Goal: Task Accomplishment & Management: Manage account settings

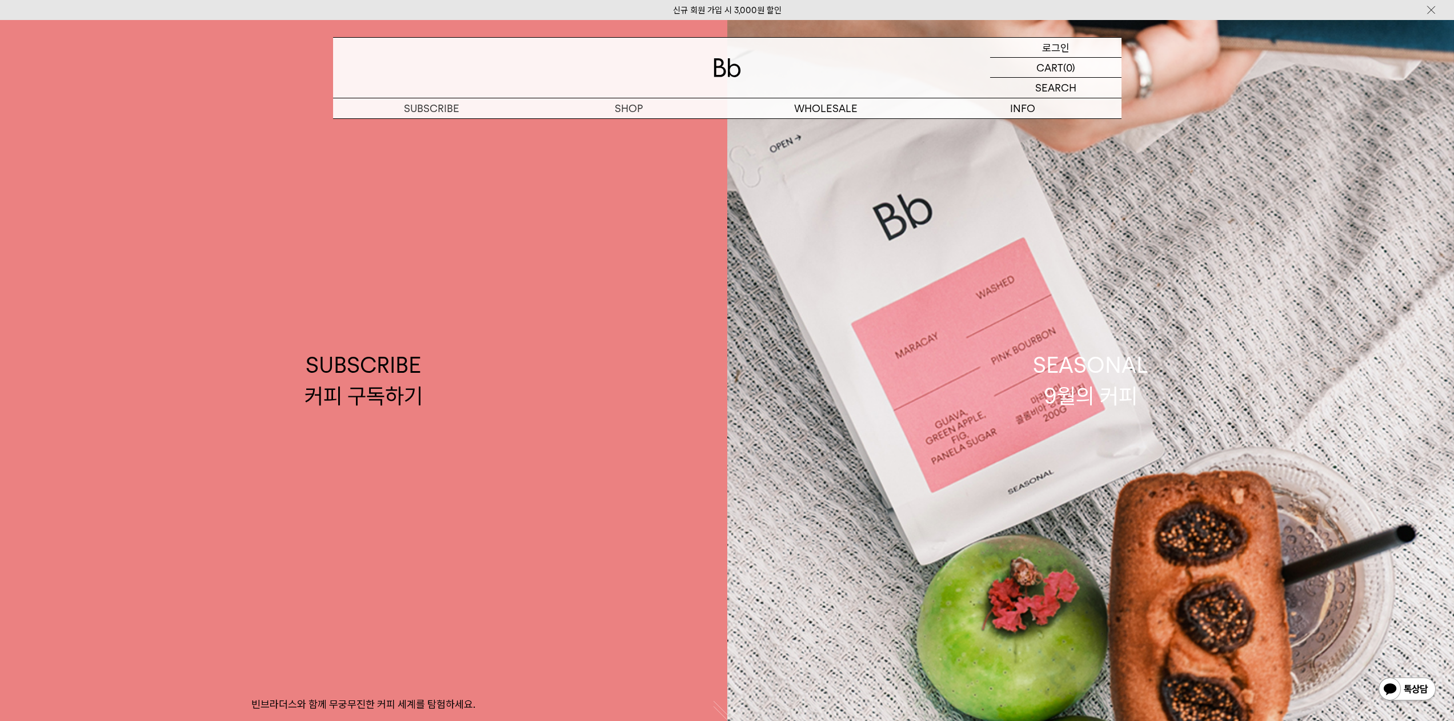
click at [1078, 50] on div "LOGIN 로그인" at bounding box center [1055, 47] width 131 height 19
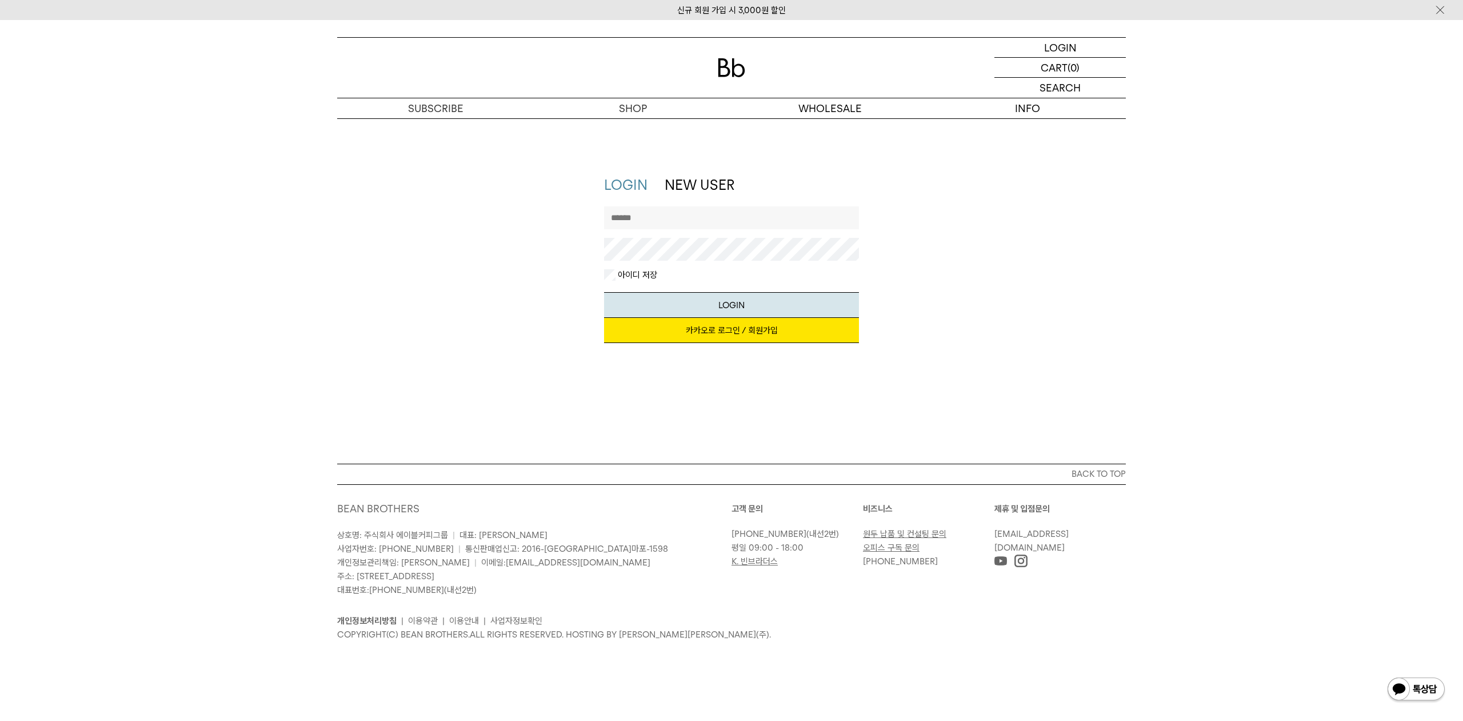
click at [697, 215] on input "text" at bounding box center [731, 217] width 255 height 23
type input "**********"
click at [604, 292] on button "LOGIN" at bounding box center [731, 305] width 255 height 26
click at [552, 227] on div "**********" at bounding box center [731, 264] width 800 height 179
click at [604, 292] on button "LOGIN" at bounding box center [731, 305] width 255 height 26
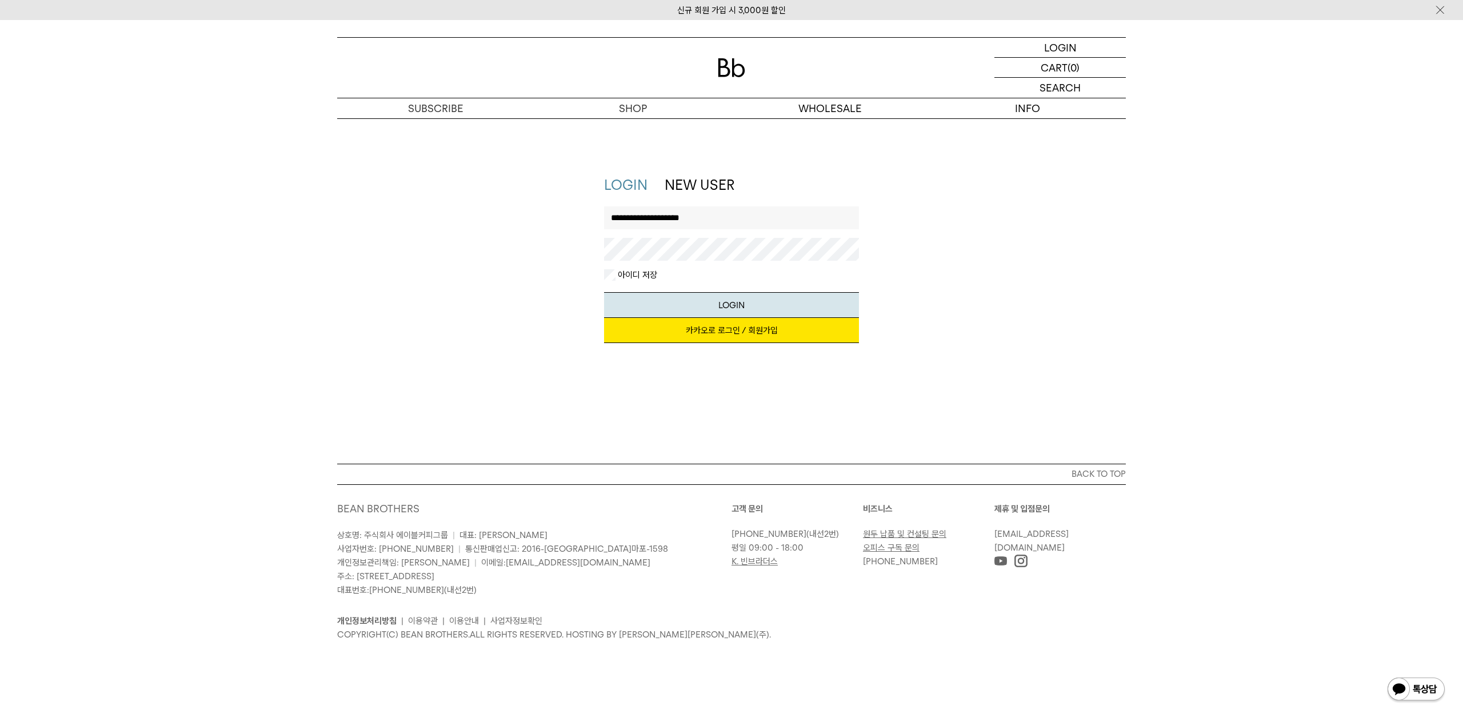
click at [743, 329] on link "카카오로 로그인 / 회원가입" at bounding box center [731, 330] width 255 height 25
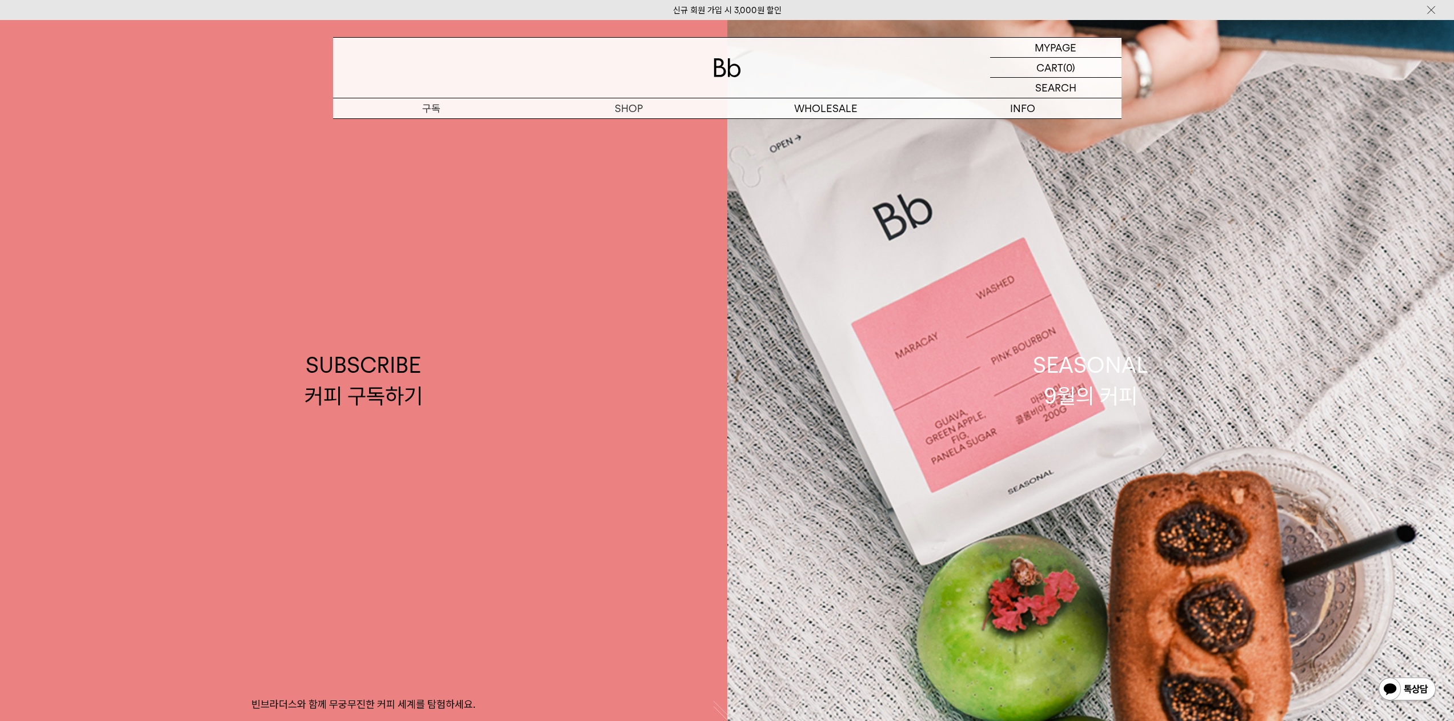
click at [1197, 394] on link "SEASONAL 9월의 커피" at bounding box center [1090, 380] width 727 height 721
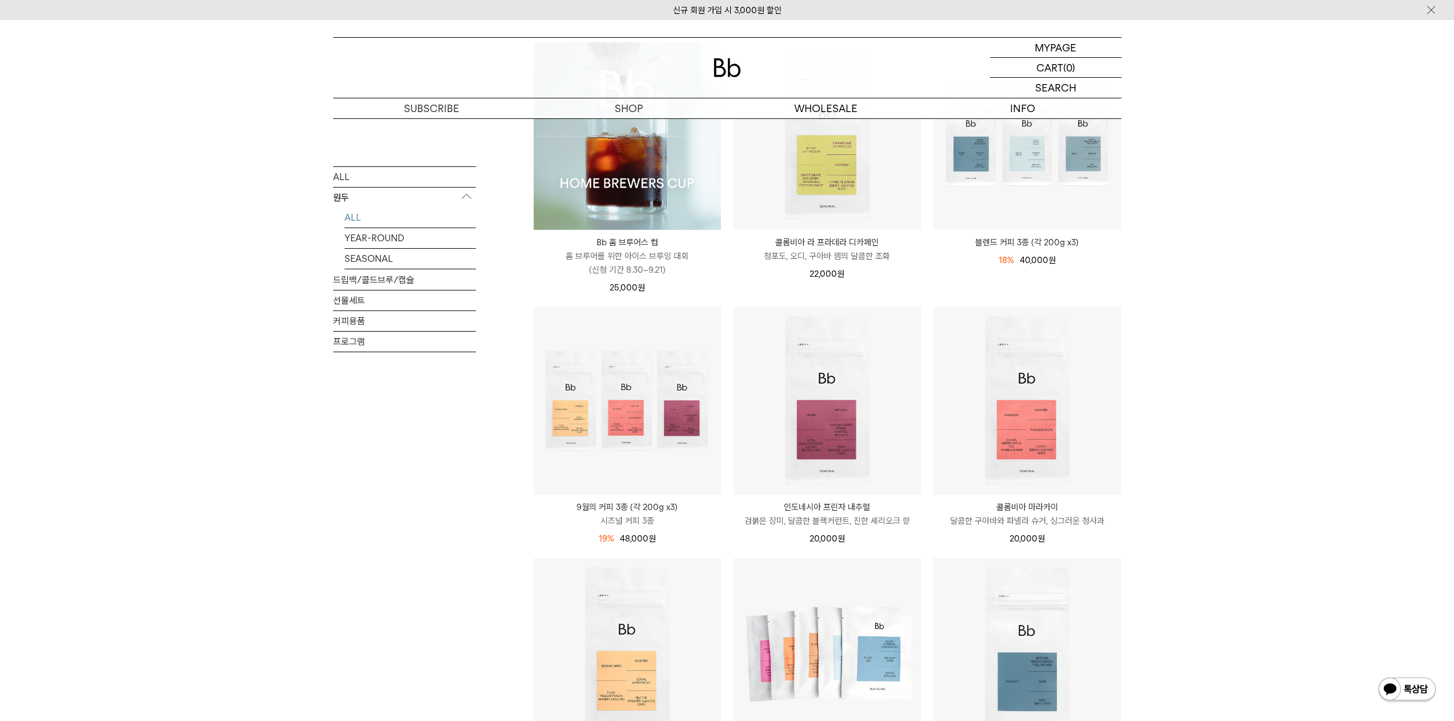
scroll to position [286, 0]
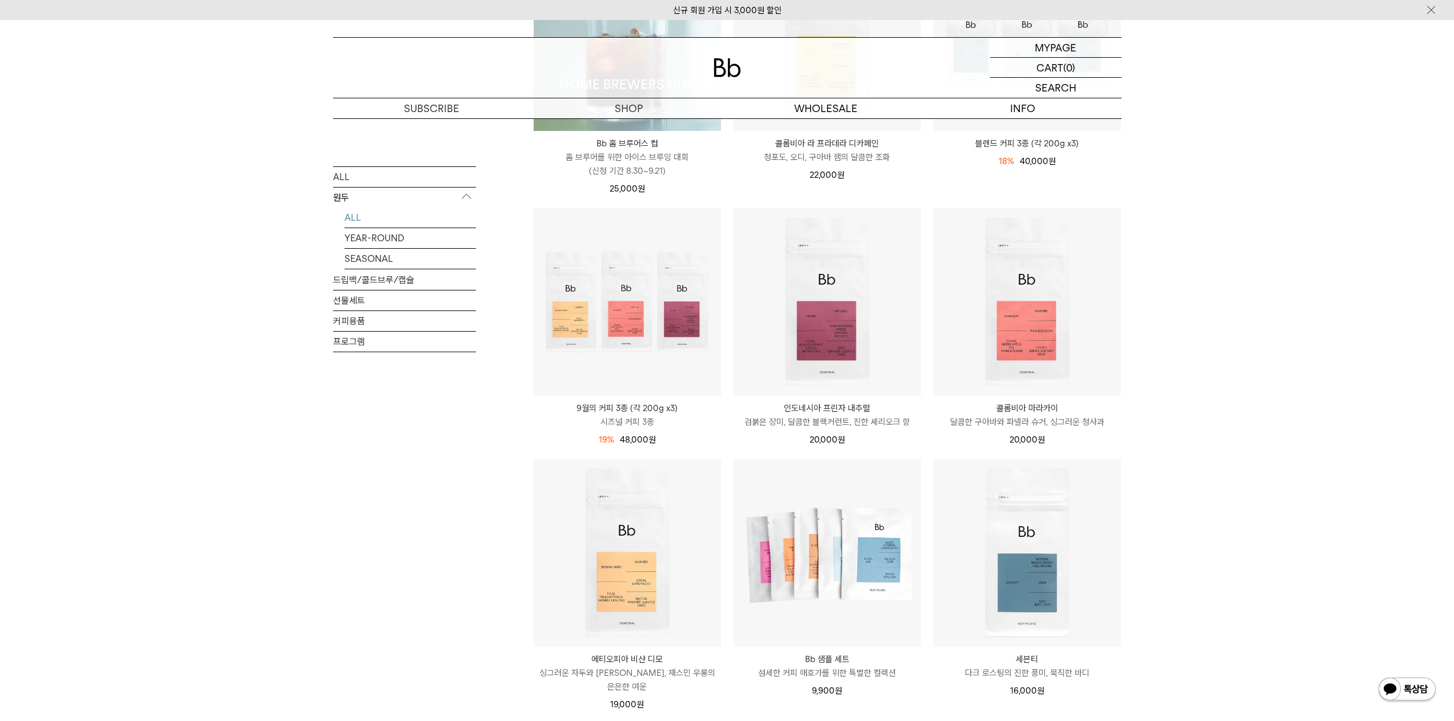
click at [1191, 357] on div "SHOP 원두 ALL 원두 ALL YEAR-ROUND SEASONAL 드립백/콜드브루/캡슐 선물세트 커피용품 프로그램 원두 [PERSON_NA…" at bounding box center [727, 586] width 1454 height 1506
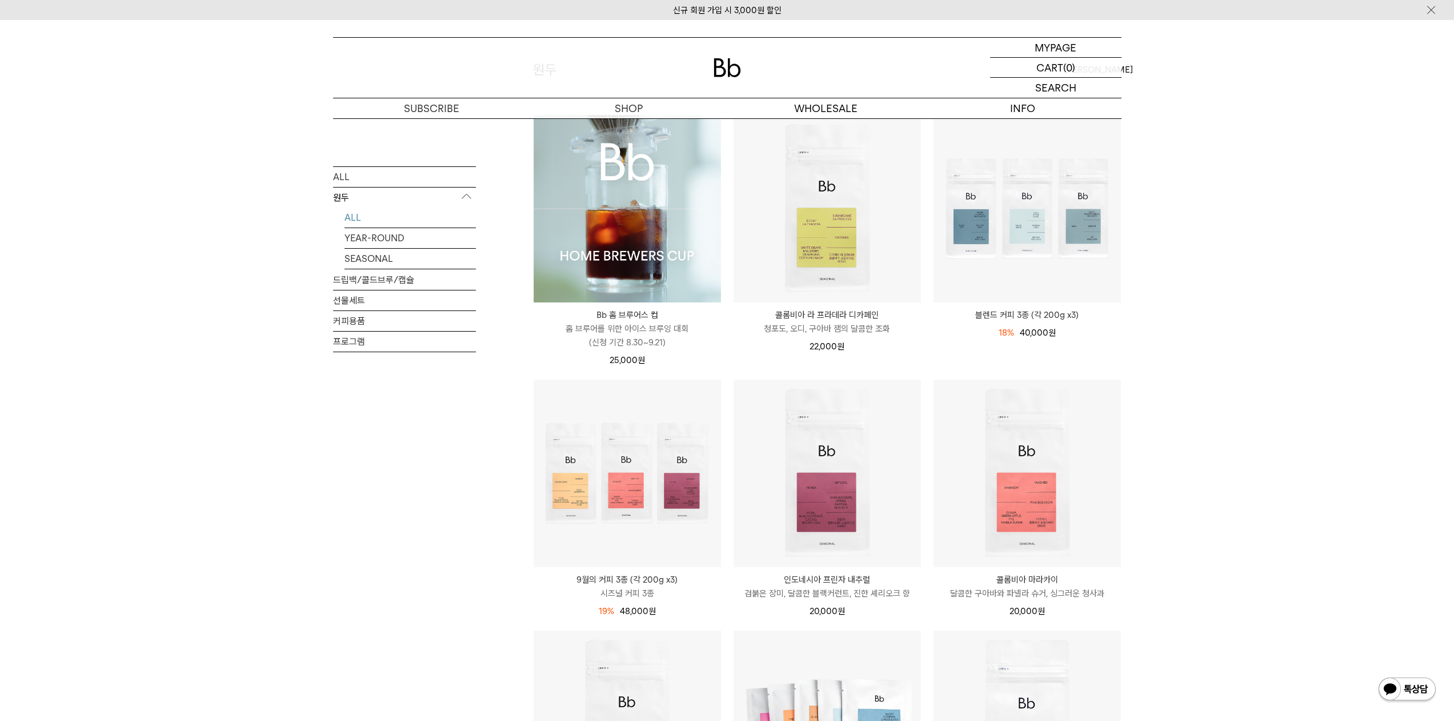
scroll to position [0, 0]
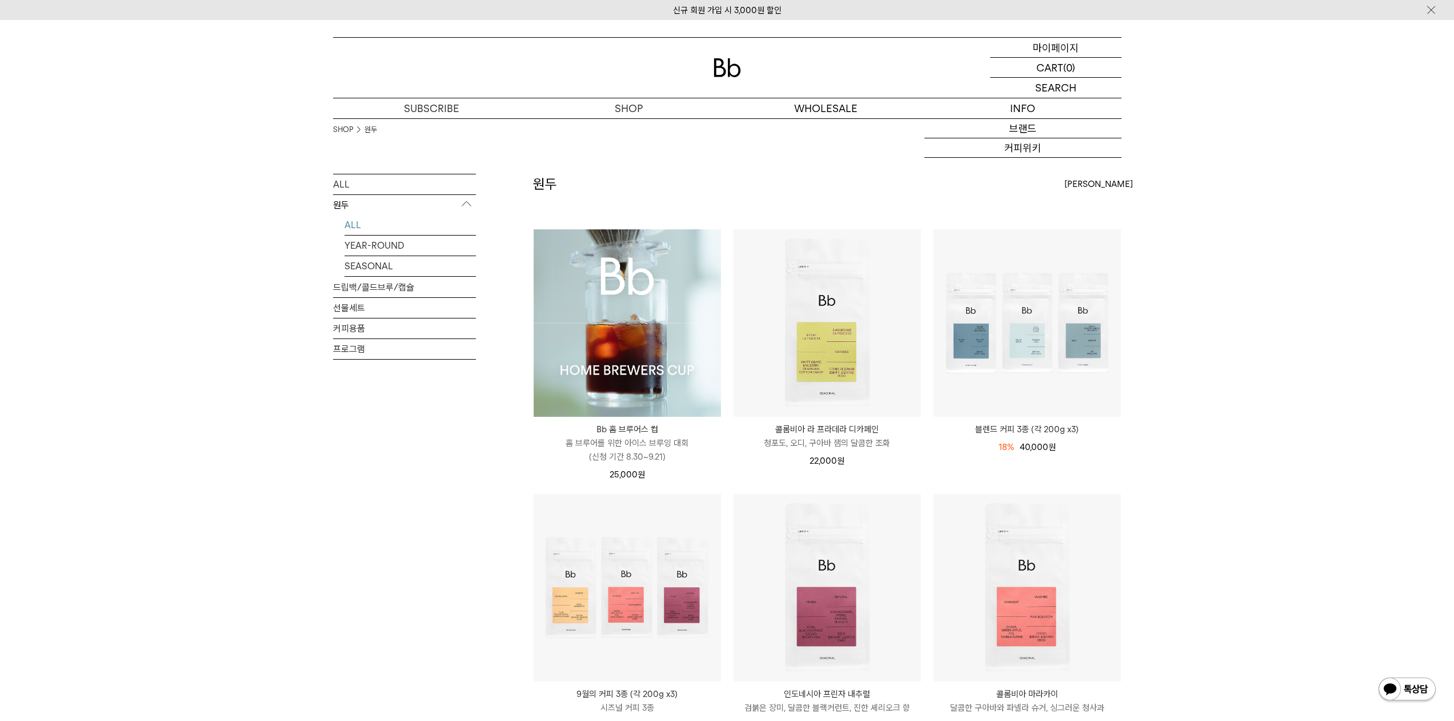
click at [1082, 50] on div "MYPAGE 마이페이지" at bounding box center [1055, 47] width 131 height 19
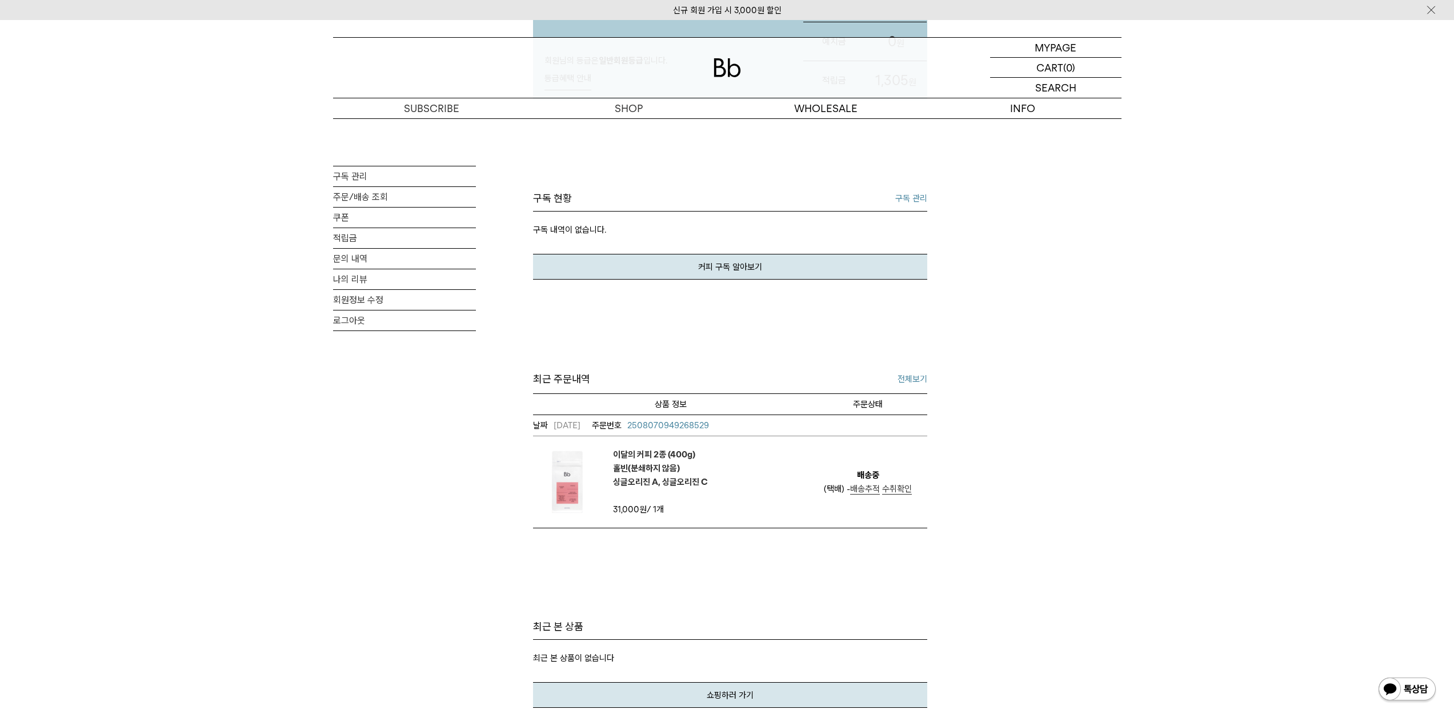
scroll to position [286, 0]
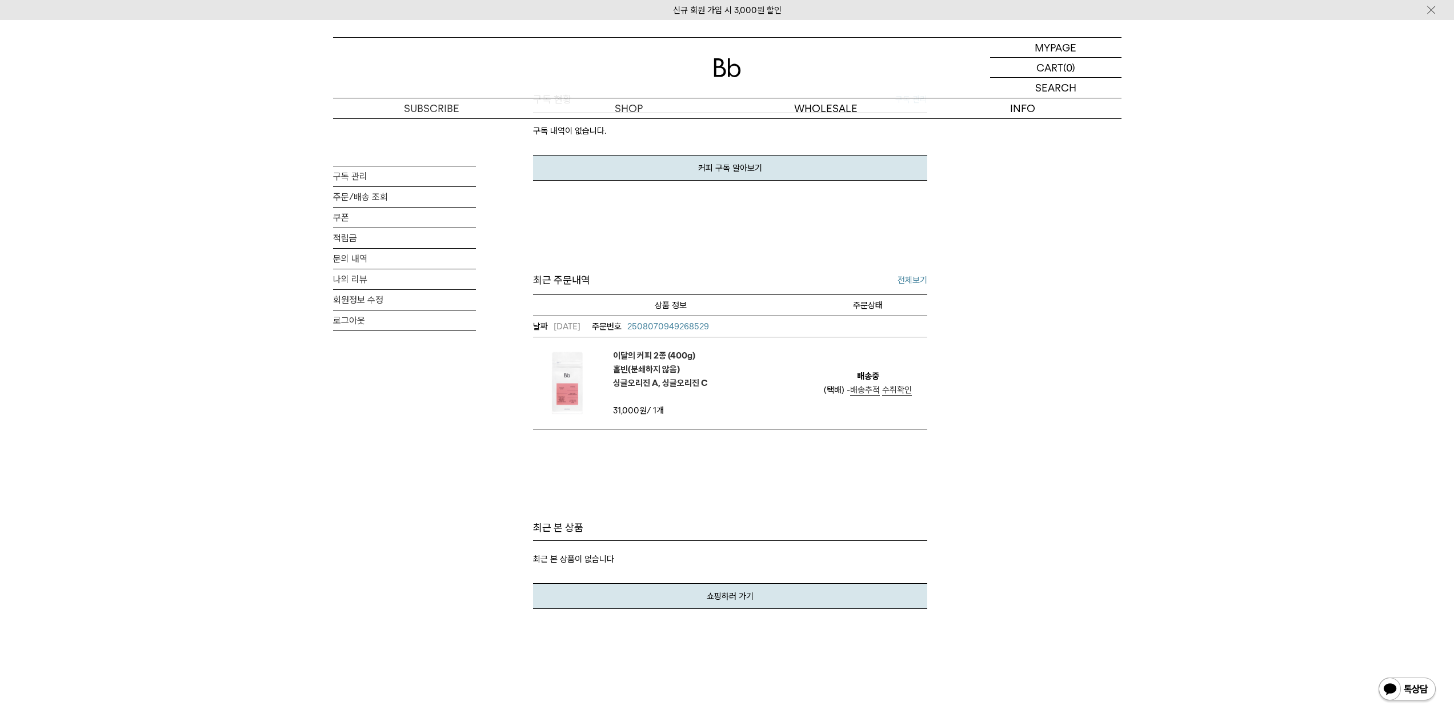
drag, startPoint x: 946, startPoint y: 443, endPoint x: 634, endPoint y: 299, distance: 343.9
click at [582, 278] on div "MY PAGE 구독 관리 주문/배송 조회 쿠폰 적립금 문의 내역 나의 리뷰 회원정보 수정 로그아웃 송호섭님 안녕하세요! 회원님의 등급은 일반회…" at bounding box center [727, 221] width 789 height 776
click at [1022, 381] on div "MY PAGE 구독 관리 주문/배송 조회 쿠폰 적립금 문의 내역 나의 리뷰 회원정보 수정 로그아웃 송호섭님 안녕하세요! 회원님의 등급은 일반회…" at bounding box center [727, 221] width 789 height 776
click at [930, 347] on div "MY PAGE 구독 관리 주문/배송 조회 쿠폰 적립금 문의 내역 나의 리뷰 회원정보 수정 로그아웃 송호섭님 안녕하세요! 회원님의 등급은 일반회…" at bounding box center [727, 221] width 789 height 776
click at [909, 272] on p "최근 주문내역 전체보기" at bounding box center [730, 280] width 394 height 17
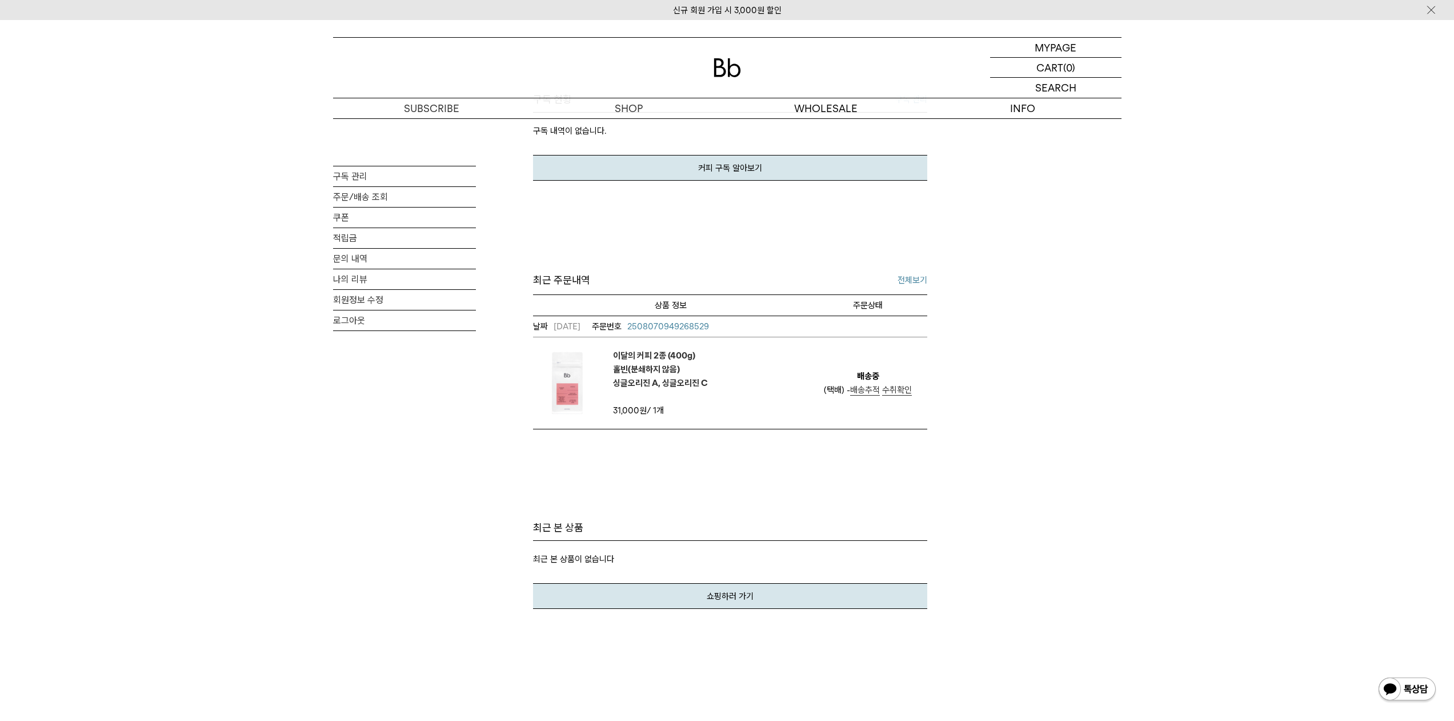
click at [908, 281] on link "전체보기" at bounding box center [913, 280] width 30 height 14
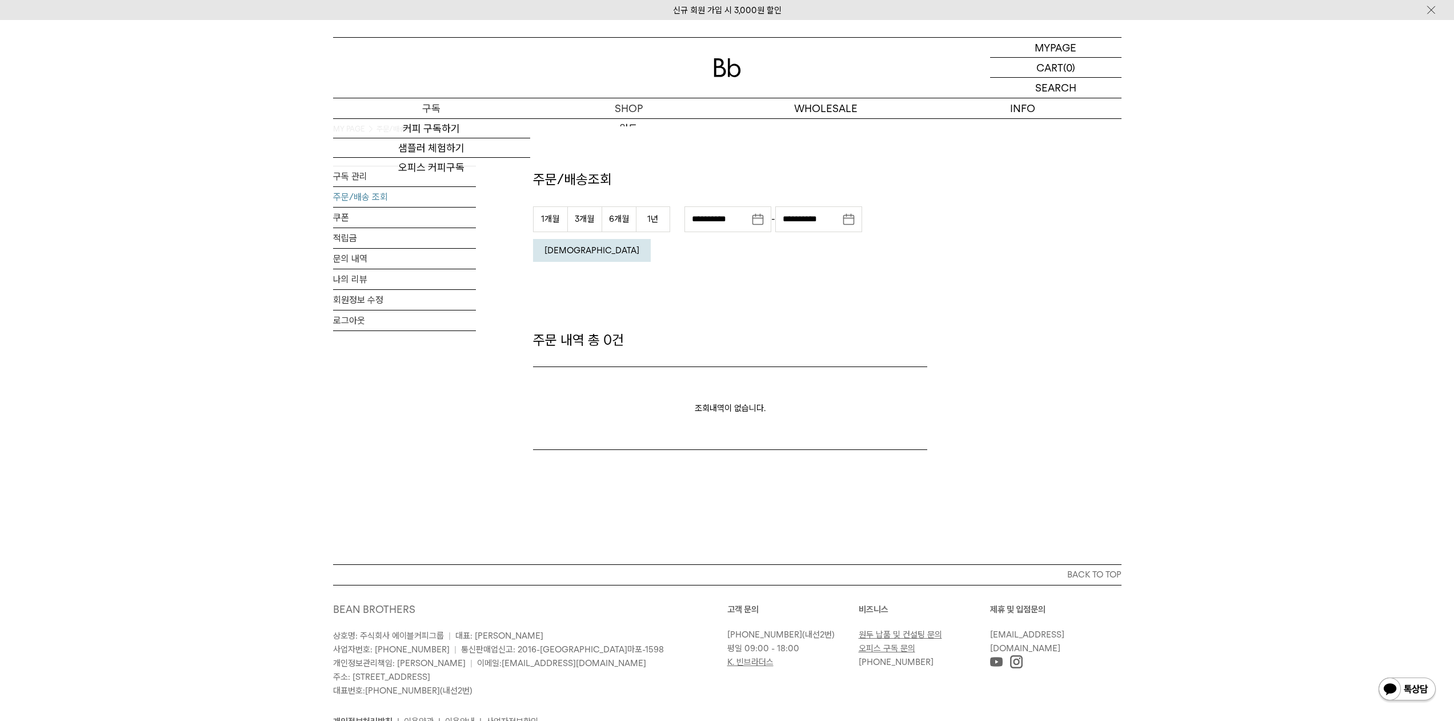
click at [455, 110] on p "구독" at bounding box center [431, 108] width 197 height 20
click at [440, 131] on link "커피 구독하기" at bounding box center [431, 128] width 197 height 19
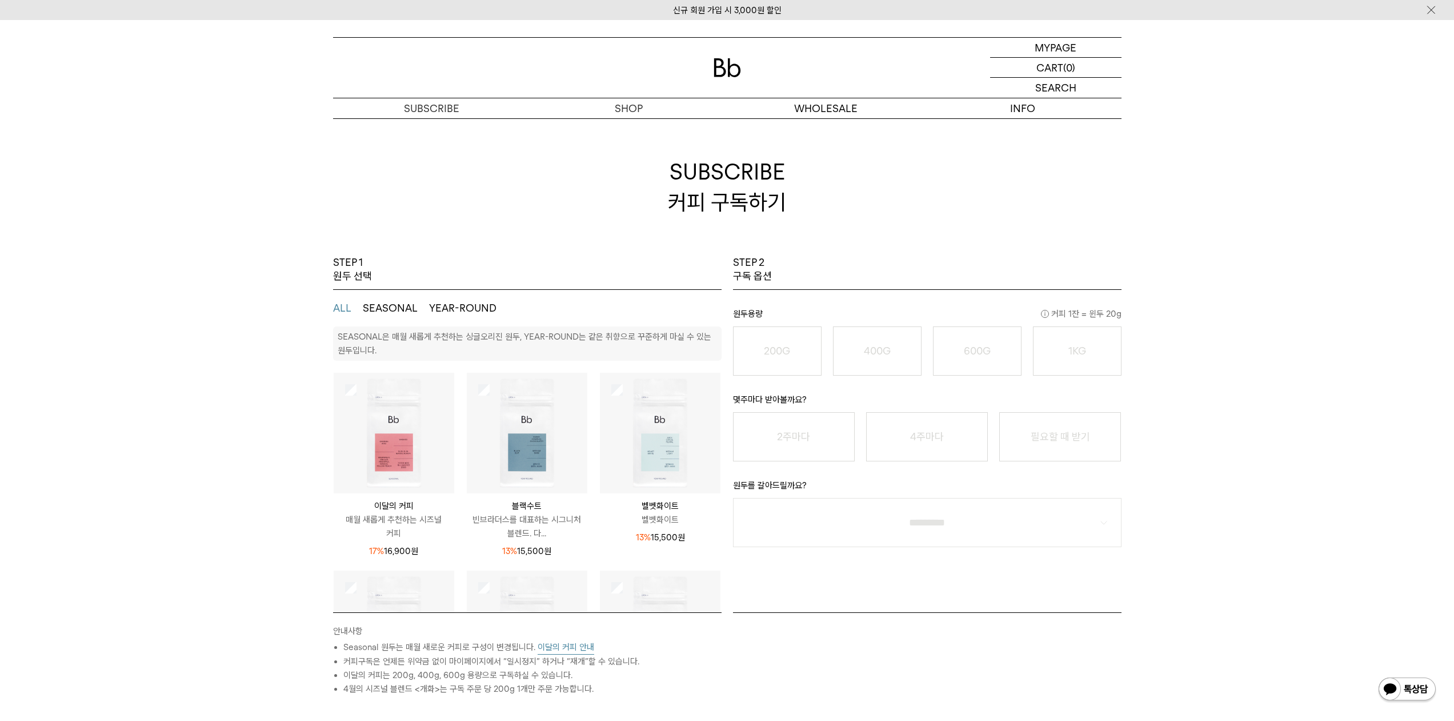
click at [399, 318] on ul "ALL SEASONAL YEAR-ROUND" at bounding box center [527, 308] width 389 height 37
click at [397, 309] on button "SEASONAL" at bounding box center [390, 308] width 55 height 14
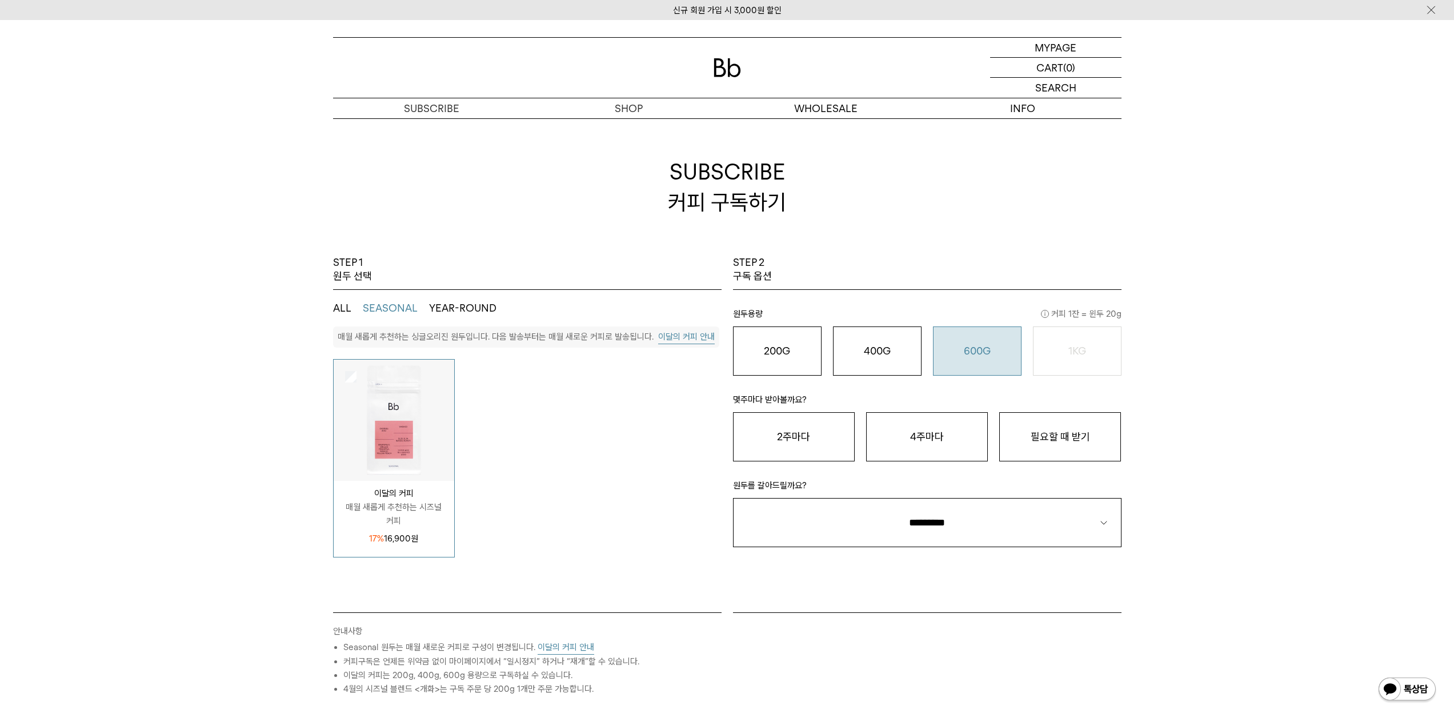
click at [972, 345] on o "600G" at bounding box center [977, 351] width 27 height 12
click at [924, 437] on button "4주마다" at bounding box center [927, 436] width 122 height 49
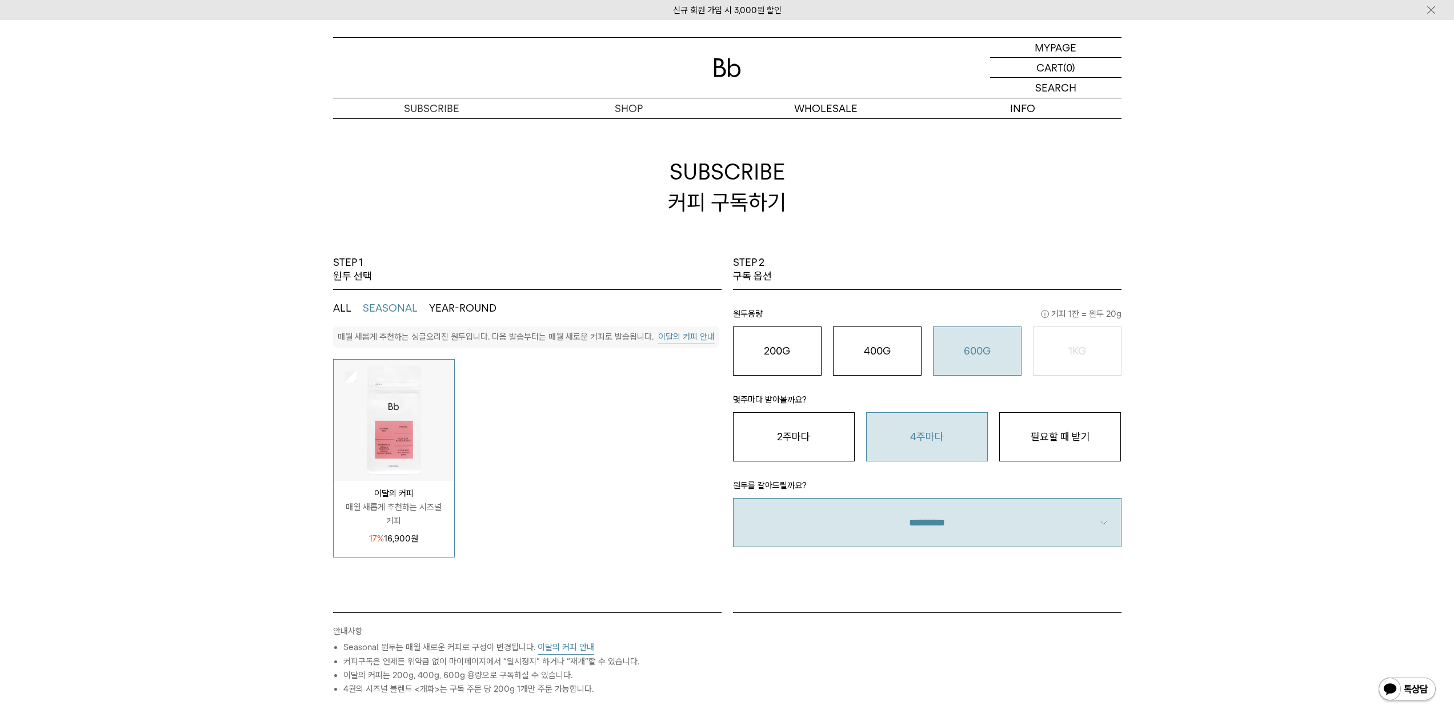
click at [1090, 504] on select "**********" at bounding box center [927, 522] width 389 height 49
select select "**"
click at [733, 498] on select "**********" at bounding box center [927, 522] width 389 height 49
click at [1189, 446] on div "STEP 1 원두 선택 ALL SEASONAL YEAR-ROUND SEASONAL은 매월 새롭게 추천하는 싱글오리진 원두, YEAR-ROUND…" at bounding box center [727, 592] width 1454 height 675
drag, startPoint x: 1245, startPoint y: 359, endPoint x: 1068, endPoint y: 13, distance: 389.5
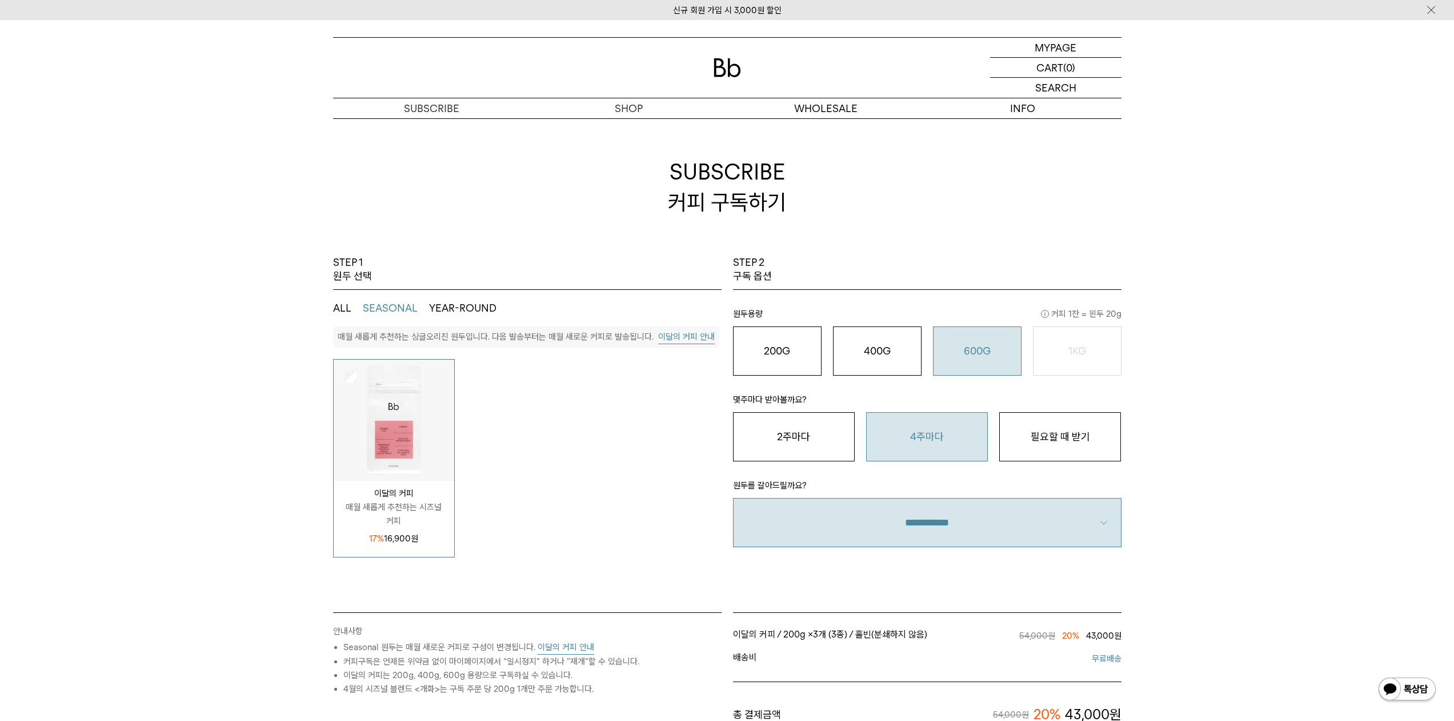
click at [1245, 353] on div "STEP 1 원두 선택 ALL SEASONAL YEAR-ROUND SEASONAL은 매월 새롭게 추천하는 싱글오리진 원두, YEAR-ROUND…" at bounding box center [727, 592] width 1454 height 675
click at [1053, 45] on p "마이페이지" at bounding box center [1056, 47] width 46 height 19
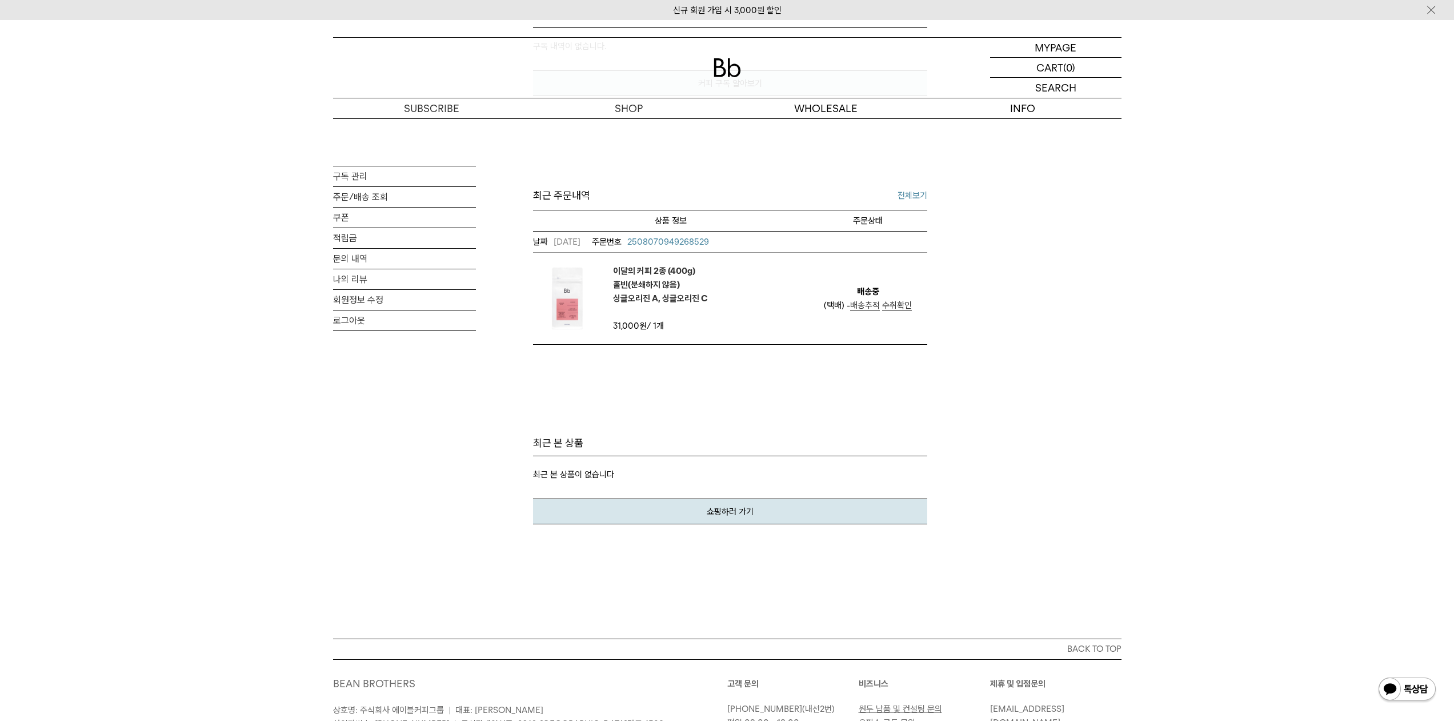
scroll to position [343, 0]
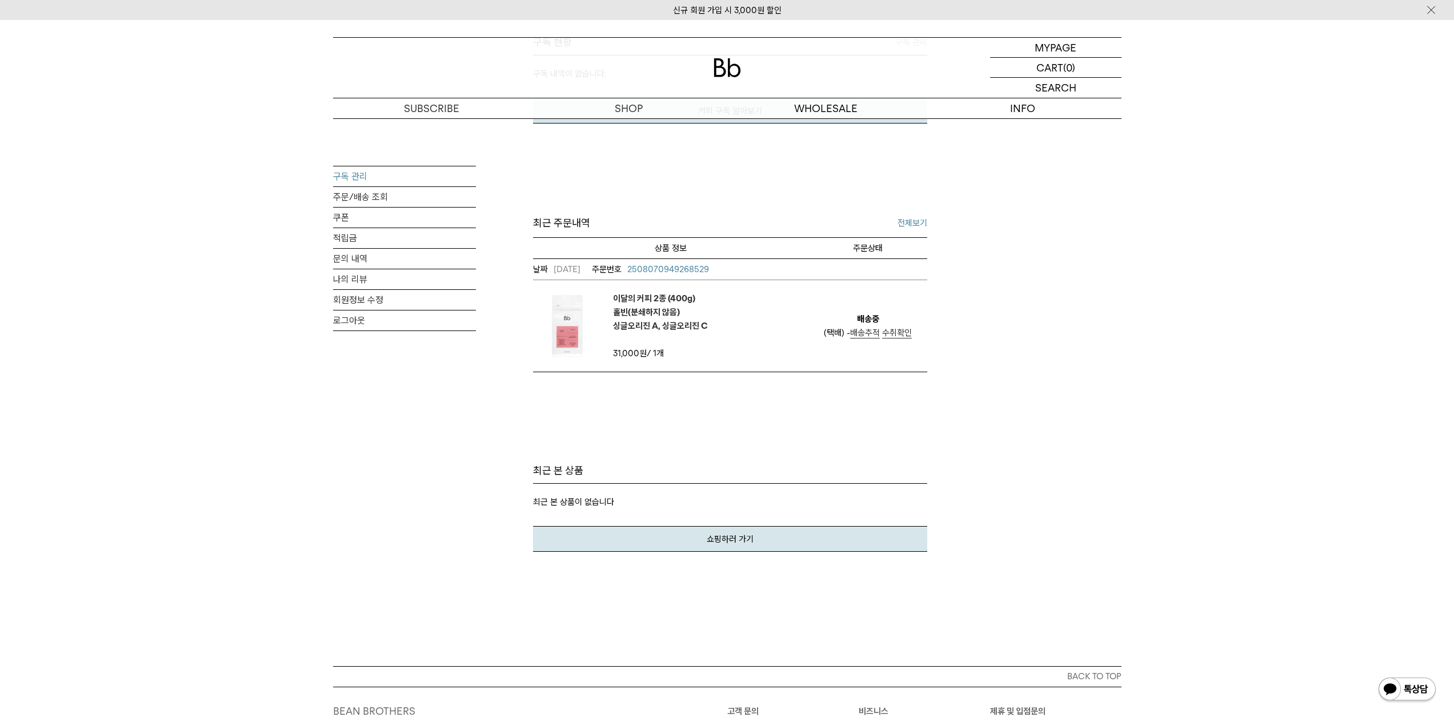
click at [358, 177] on link "구독 관리" at bounding box center [404, 176] width 143 height 20
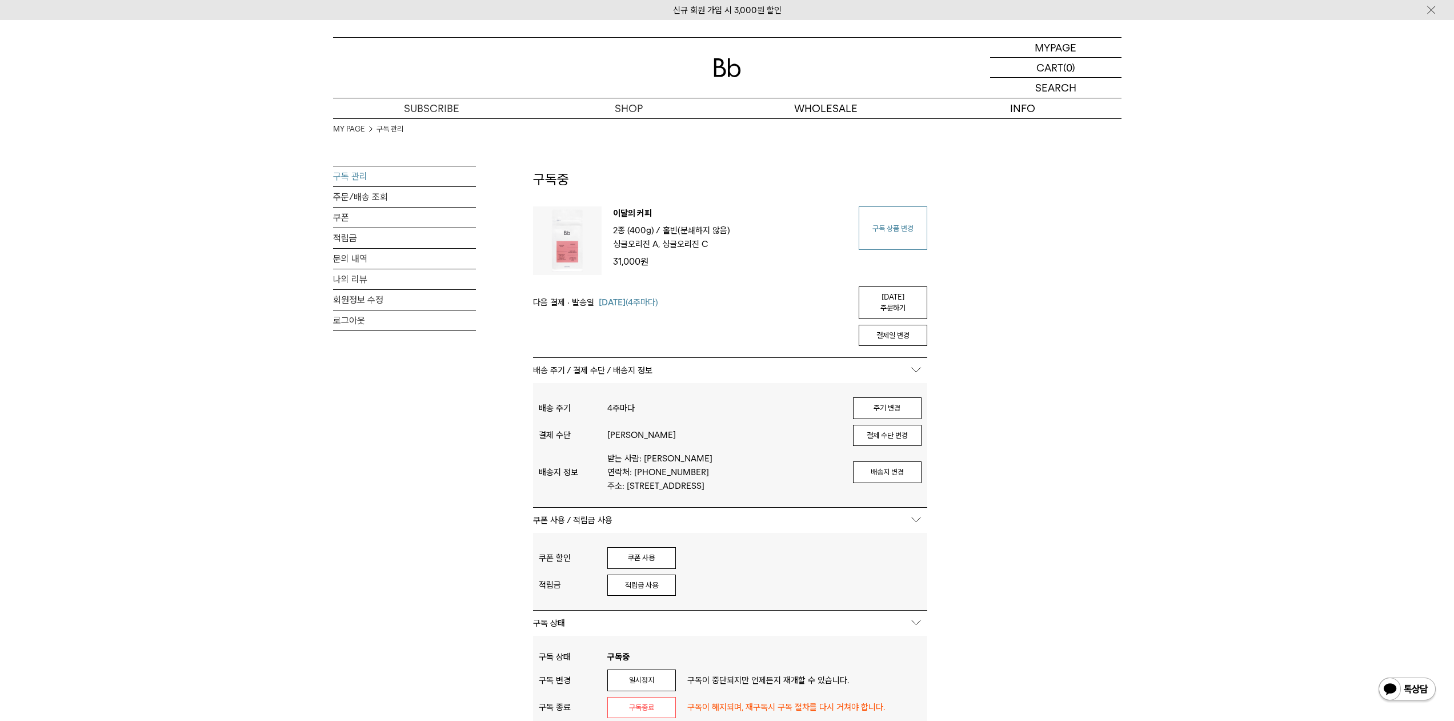
click at [896, 235] on link "구독 상품 변경" at bounding box center [893, 227] width 69 height 43
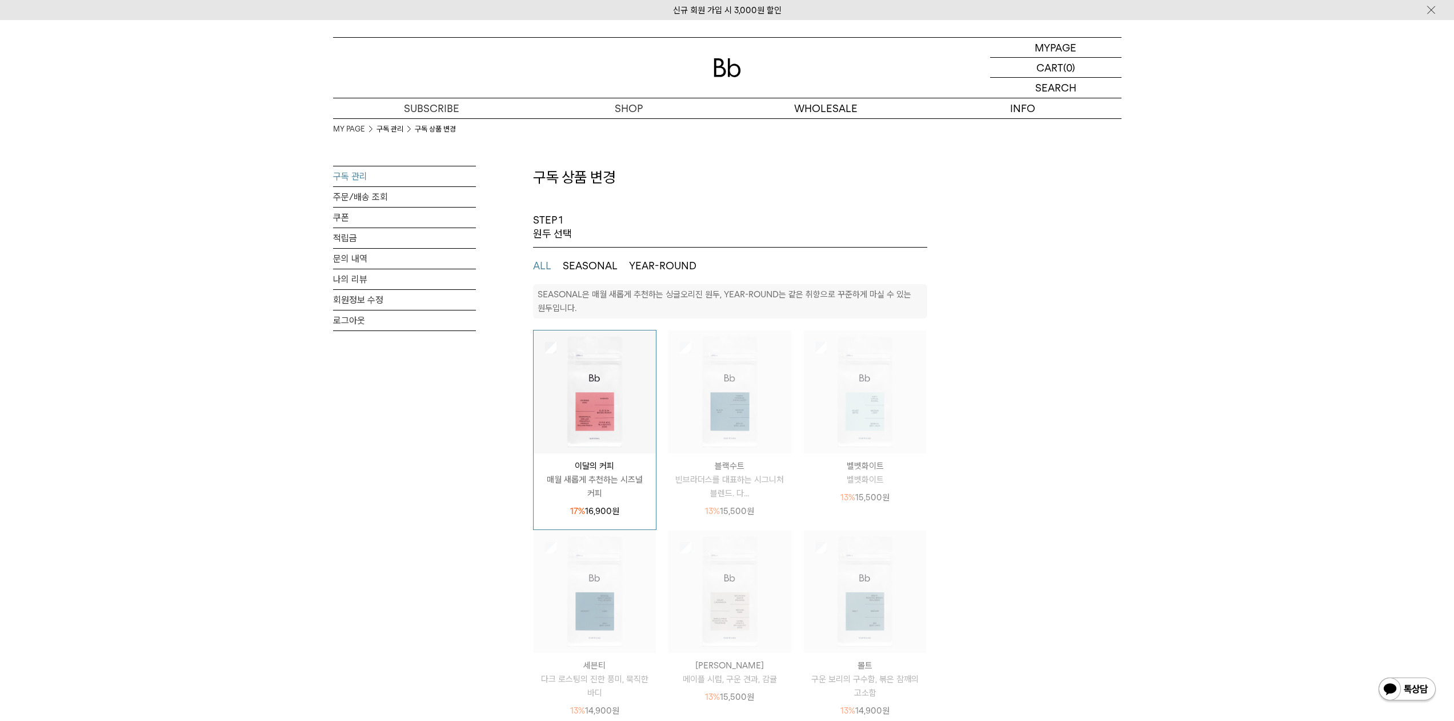
select select "**"
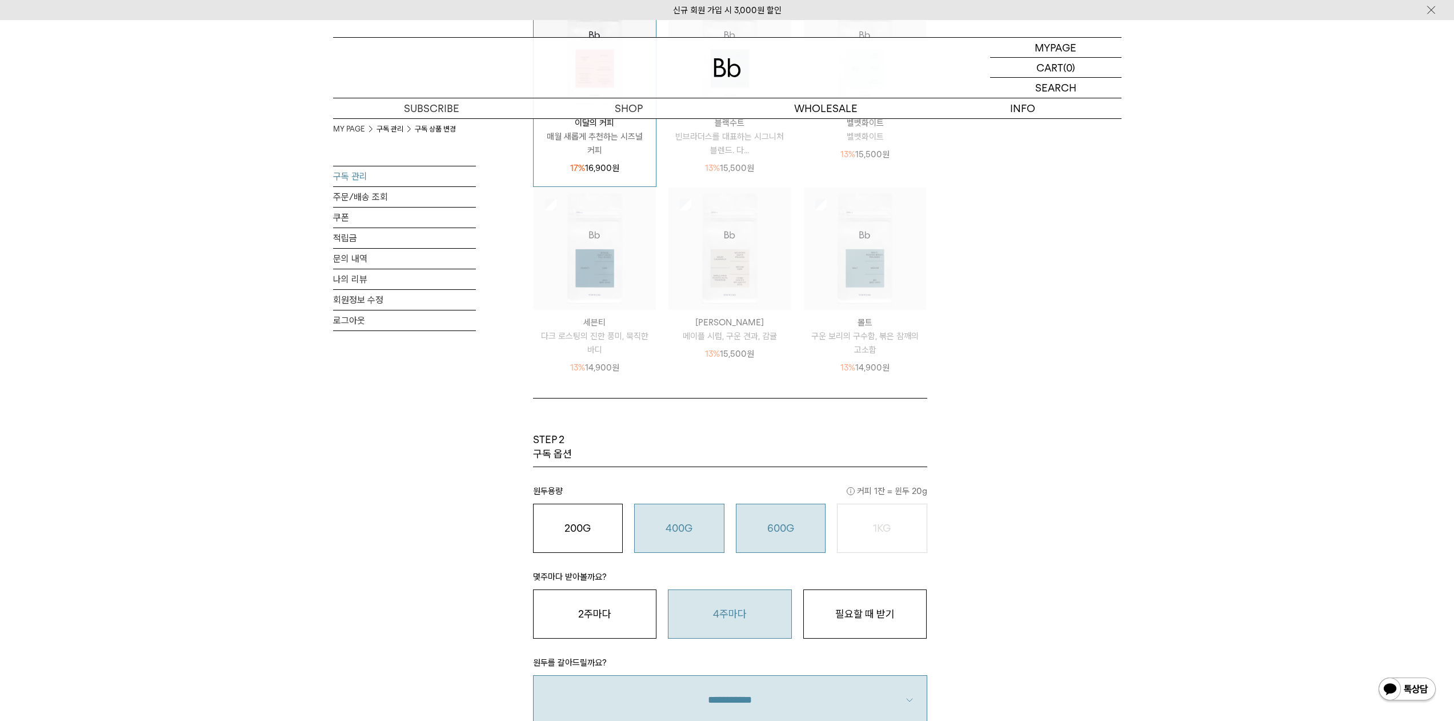
click at [789, 513] on button "600G 43,000 원" at bounding box center [781, 527] width 90 height 49
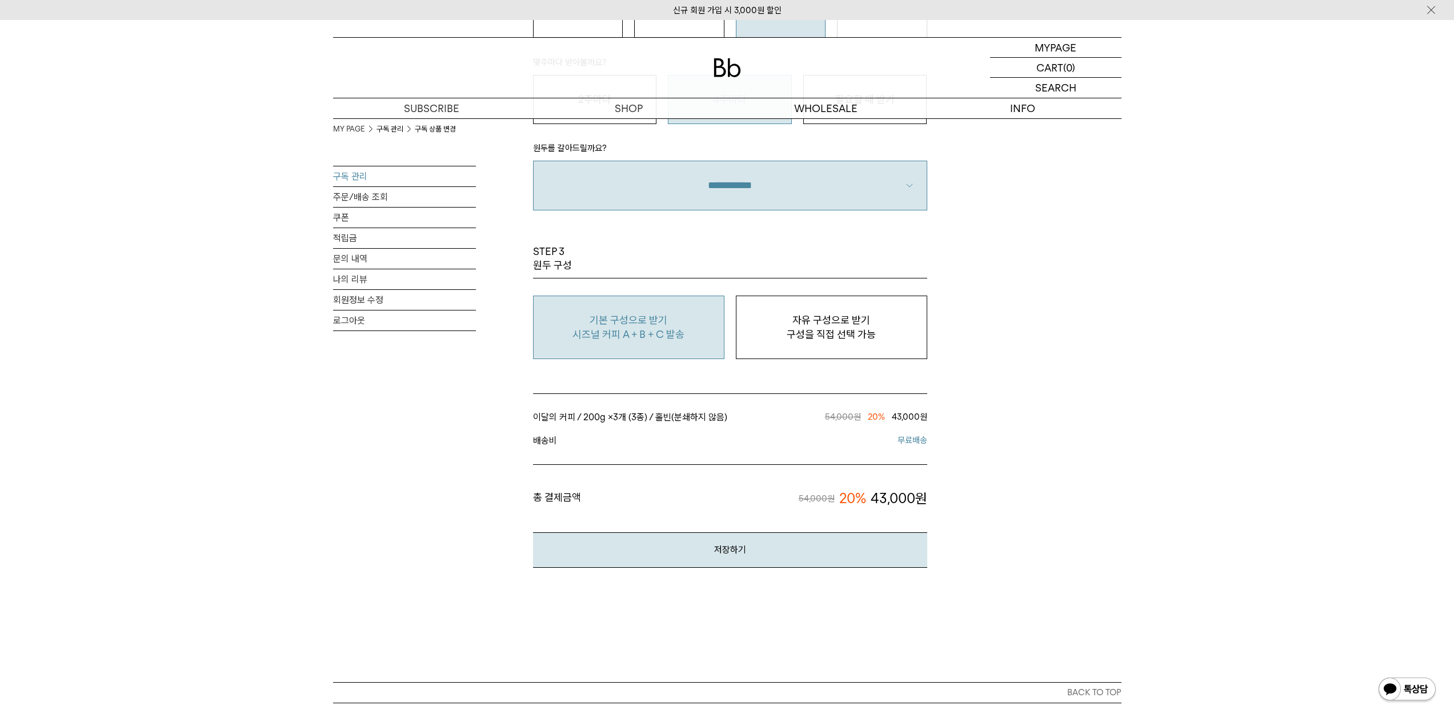
scroll to position [1029, 0]
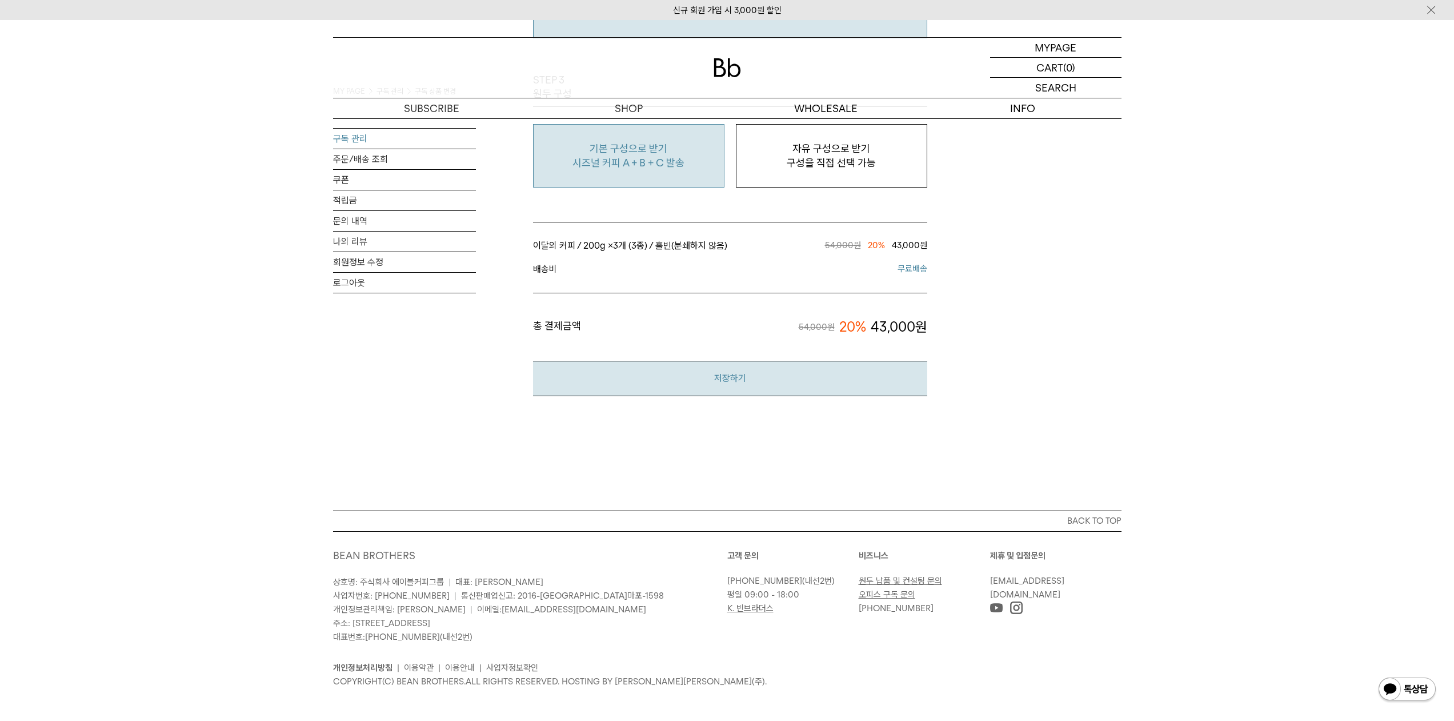
click at [821, 381] on button "저장하기" at bounding box center [730, 378] width 394 height 35
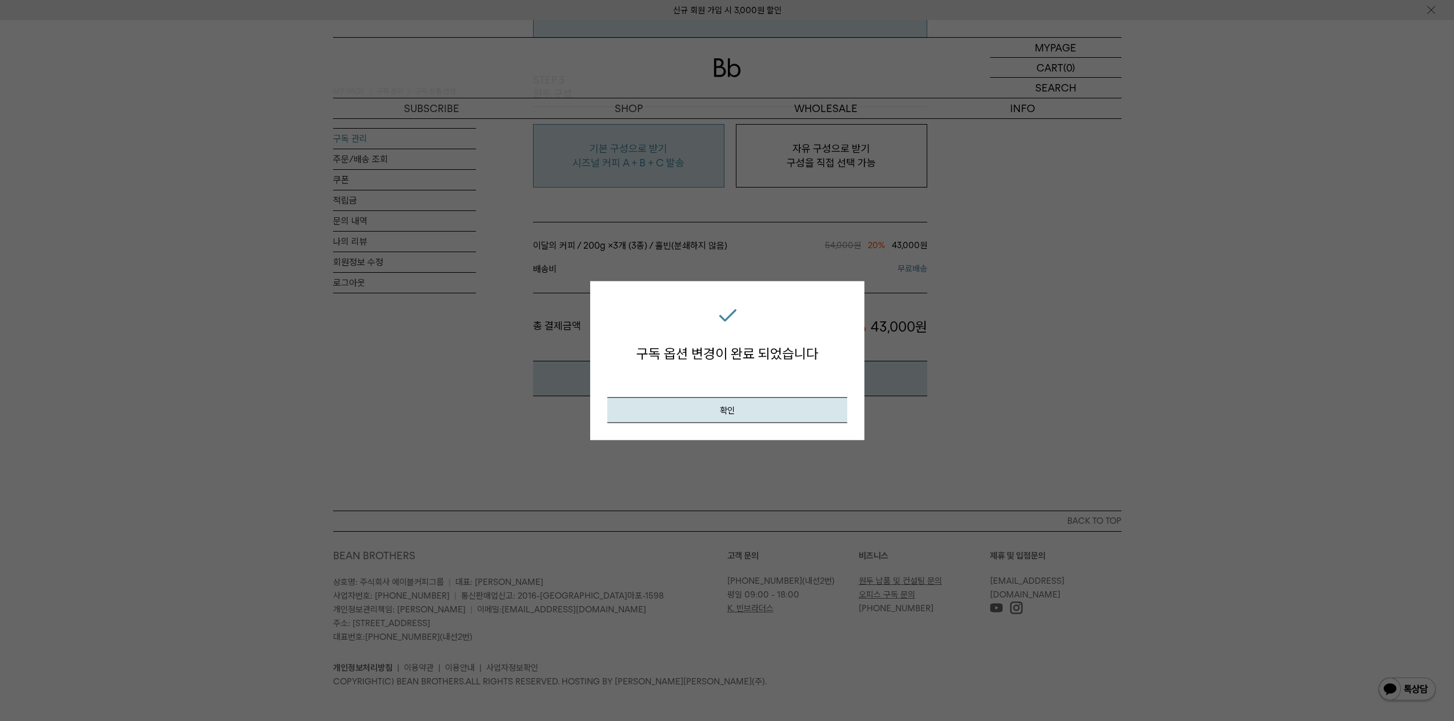
click at [749, 429] on div "구독 옵션 변경이 완료 되었습니다 확인" at bounding box center [727, 360] width 274 height 159
drag, startPoint x: 751, startPoint y: 415, endPoint x: 796, endPoint y: 402, distance: 47.0
click at [751, 415] on button "확인" at bounding box center [727, 410] width 240 height 26
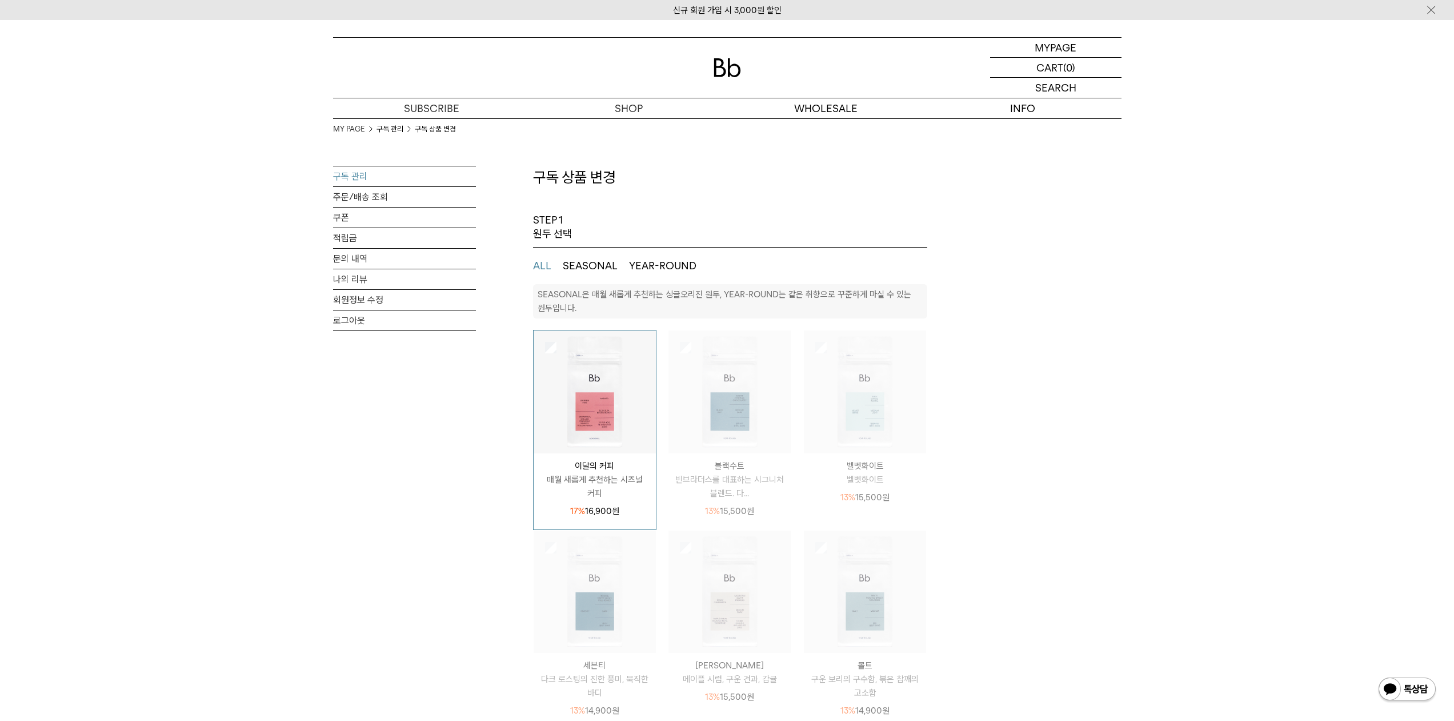
select select "**"
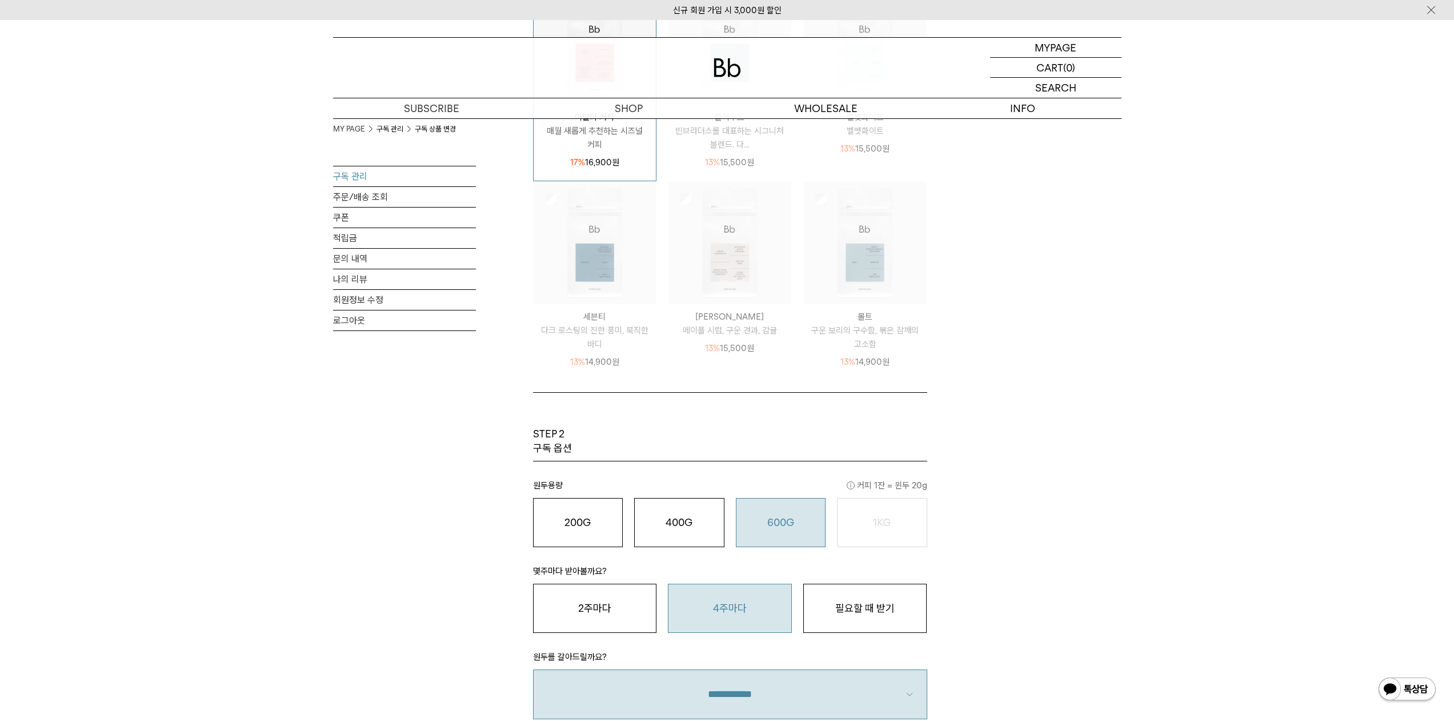
scroll to position [171, 0]
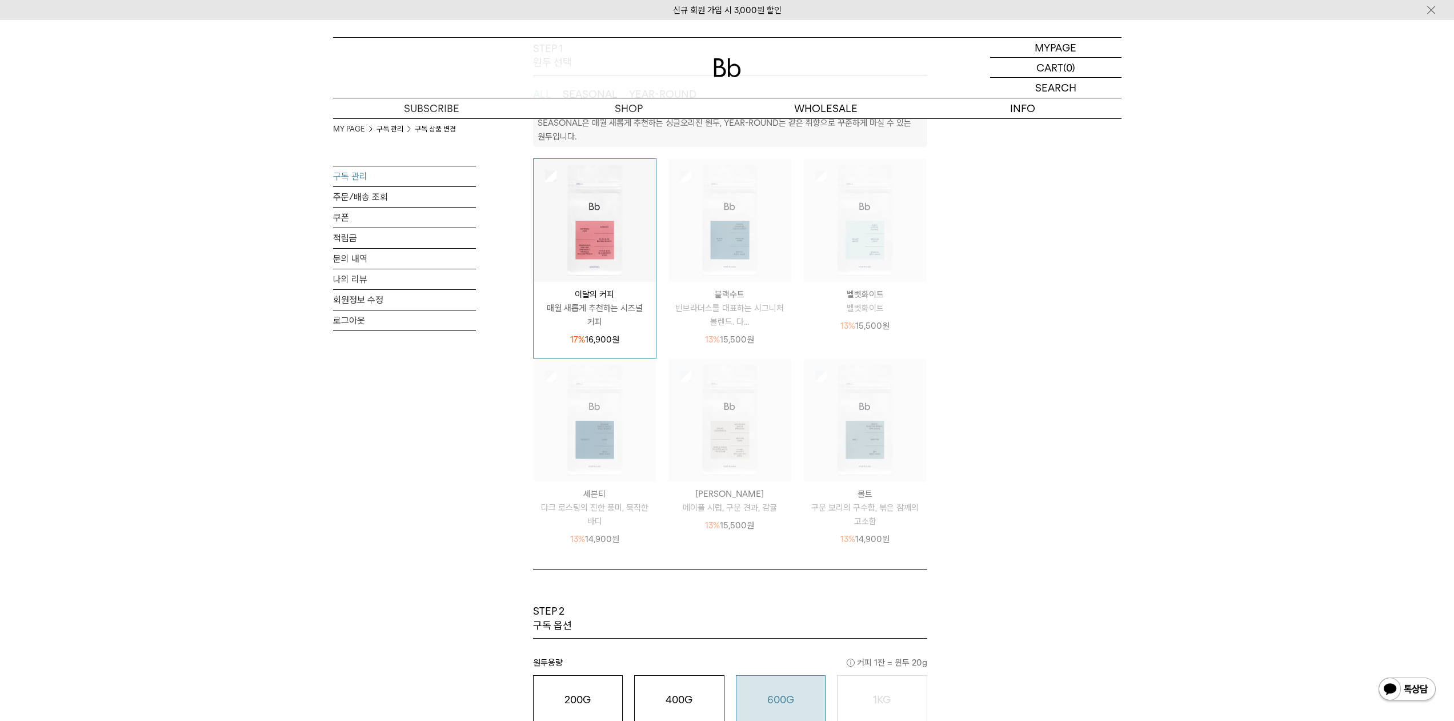
click at [341, 172] on link "구독 관리" at bounding box center [404, 176] width 143 height 20
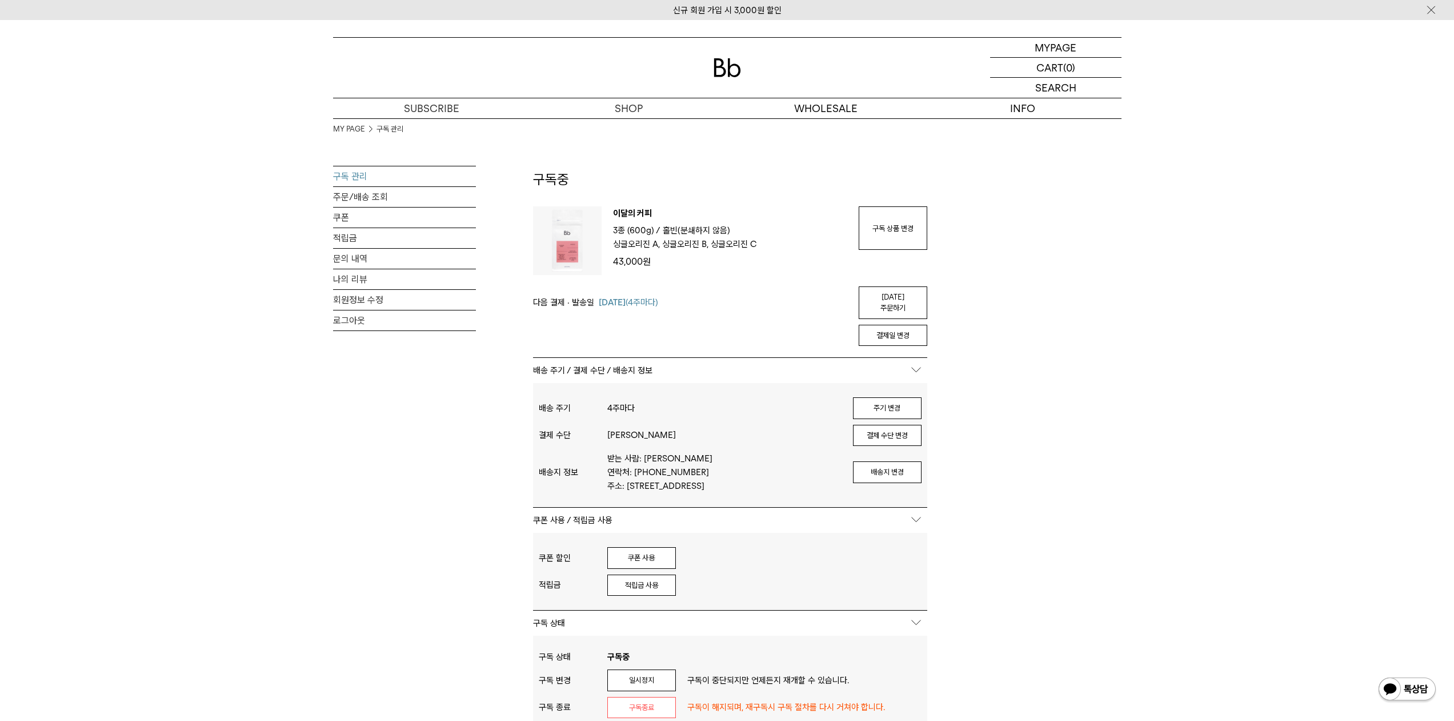
click at [1006, 294] on div "MY PAGE 구독 관리 구독 관리 주문/배송 조회 쿠폰 적립금 문의 내역 나의 리뷰 회원정보 수정 로그아웃 구독중 구독 번호 : 54096 …" at bounding box center [727, 529] width 789 height 822
click at [909, 295] on link "오늘 주문하기" at bounding box center [893, 302] width 69 height 33
click at [1074, 418] on div "MY PAGE 구독 관리 구독 관리 주문/배송 조회 쿠폰 적립금 문의 내역 나의 리뷰 회원정보 수정 로그아웃 구독중 구독 번호 : 54096 …" at bounding box center [727, 529] width 789 height 822
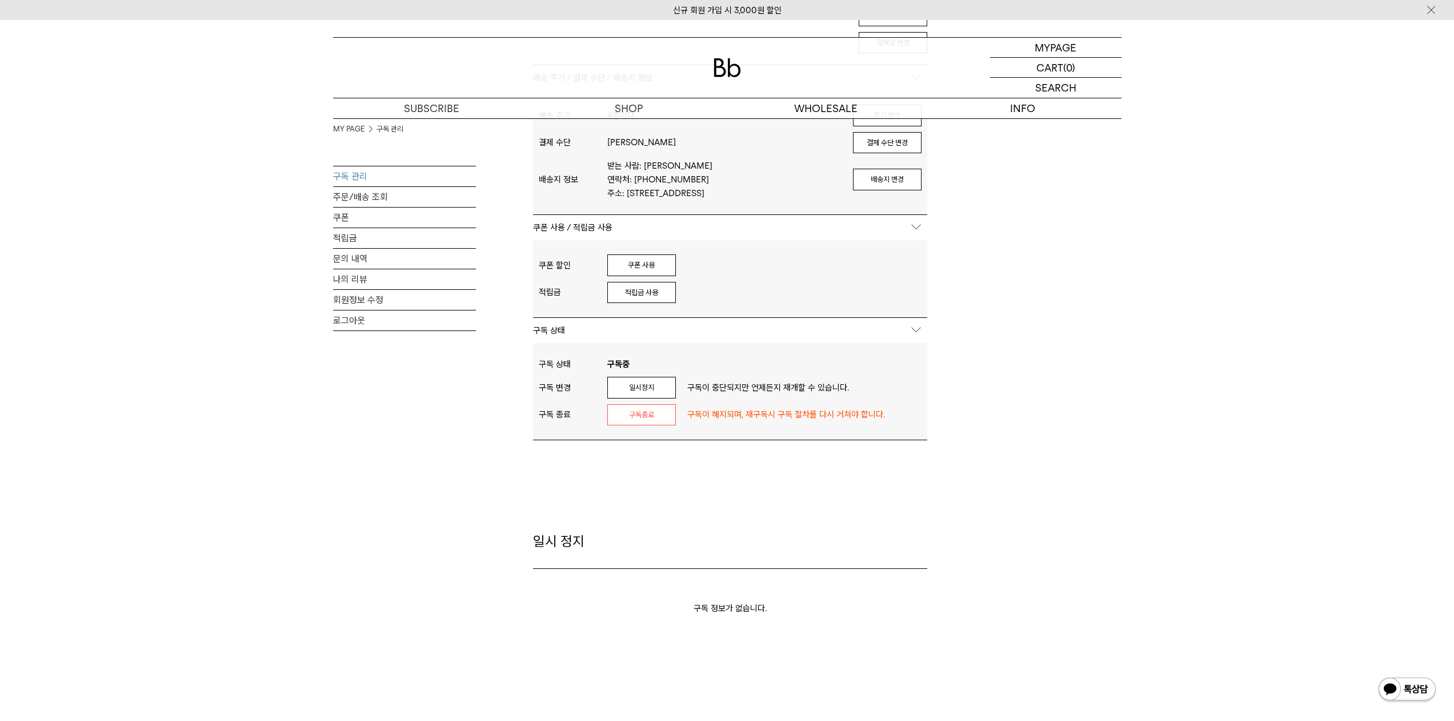
scroll to position [343, 0]
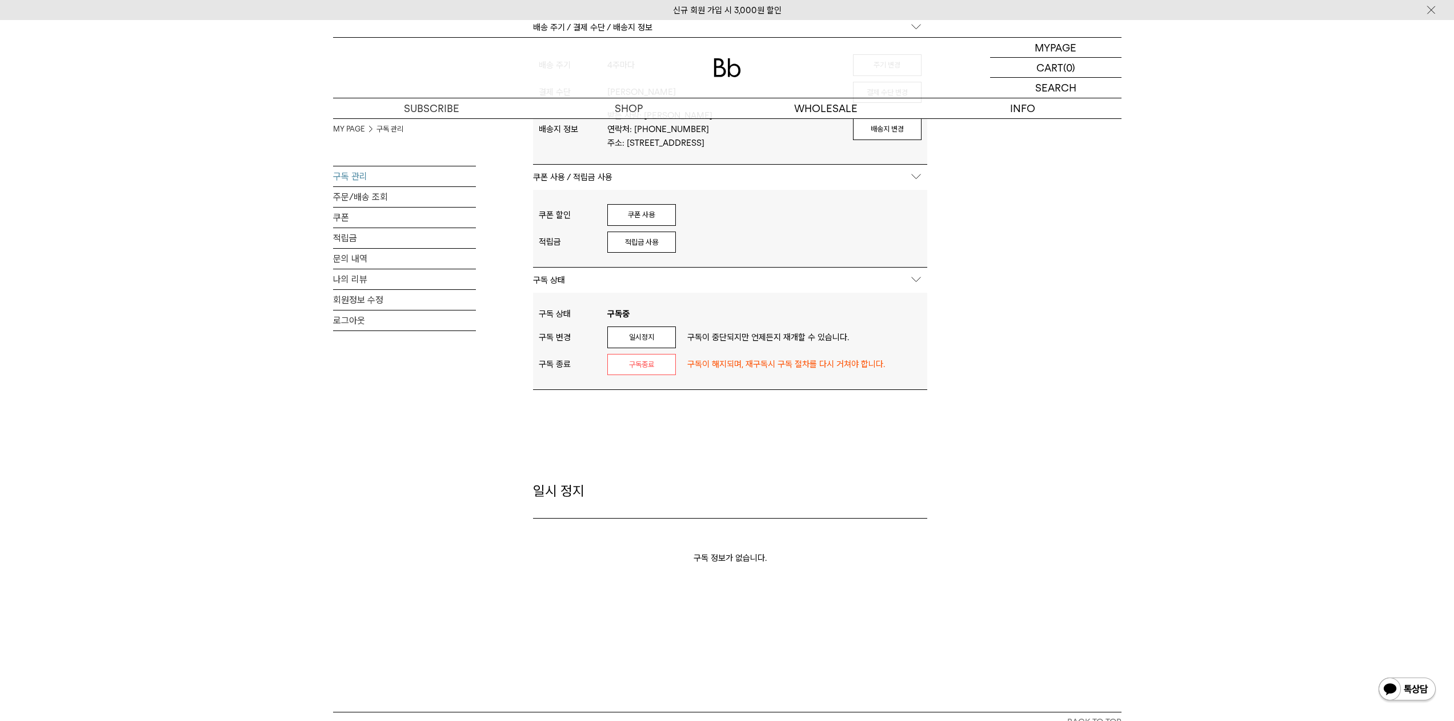
click at [993, 409] on div "MY PAGE 구독 관리 구독 관리 주문/배송 조회 쿠폰 적립금 문의 내역 나의 리뷰 회원정보 수정 로그아웃 구독중 구독 번호 : 54096 …" at bounding box center [727, 186] width 789 height 822
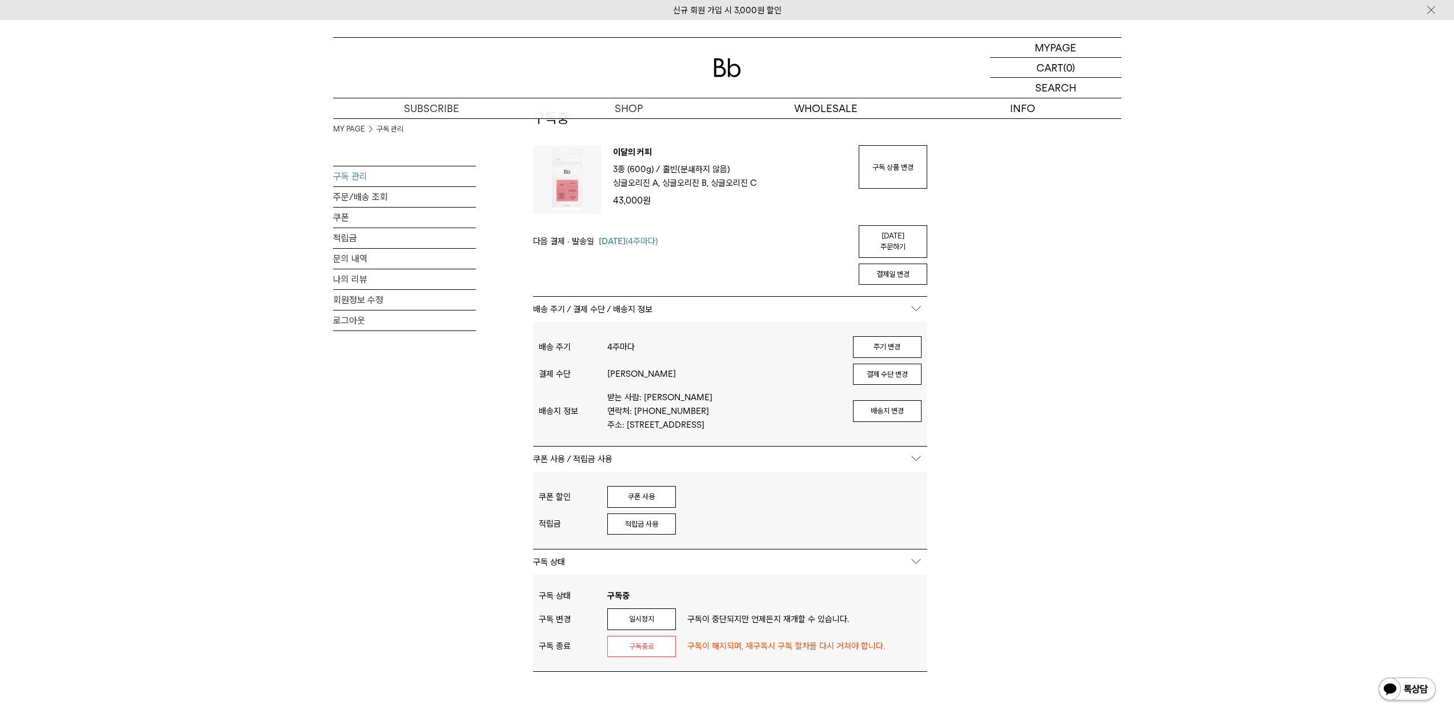
scroll to position [57, 0]
click at [636, 521] on button "적립금 사용" at bounding box center [641, 528] width 69 height 22
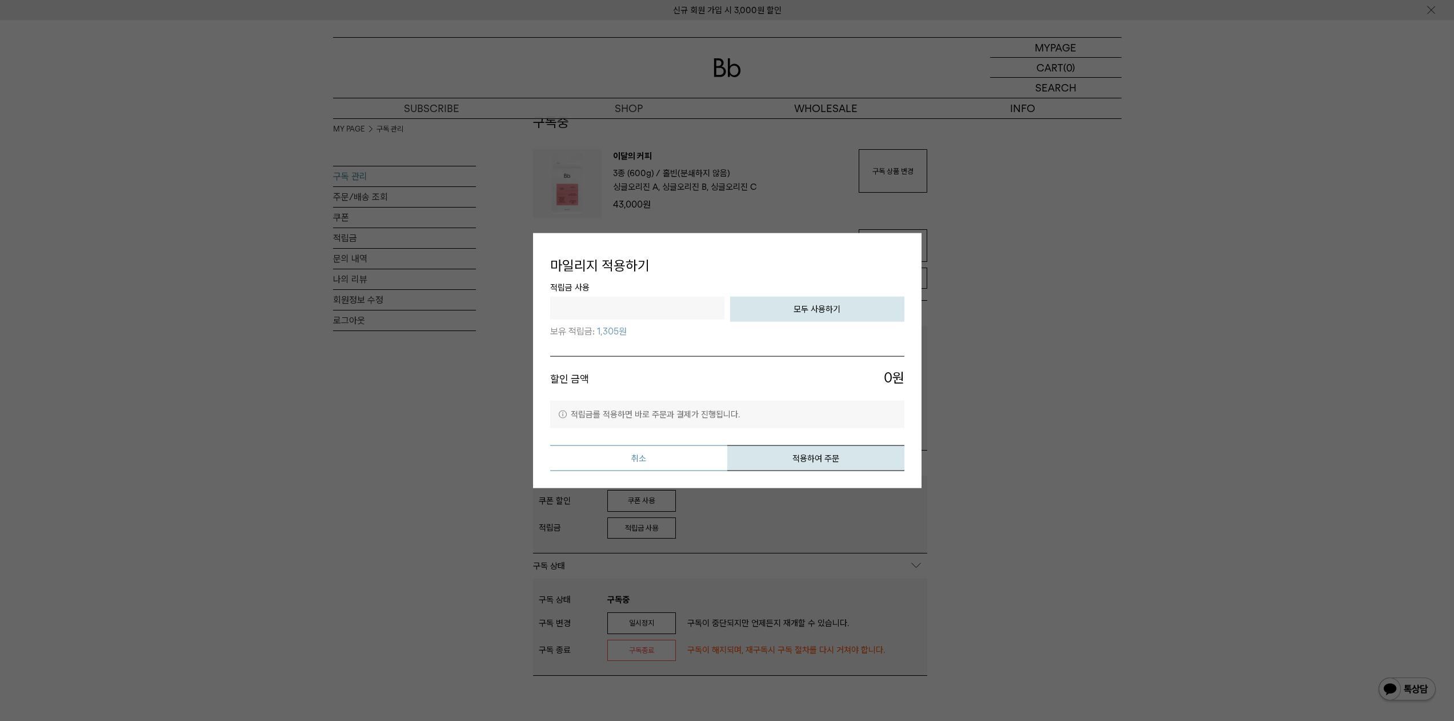
click at [677, 465] on button "취소" at bounding box center [638, 458] width 177 height 26
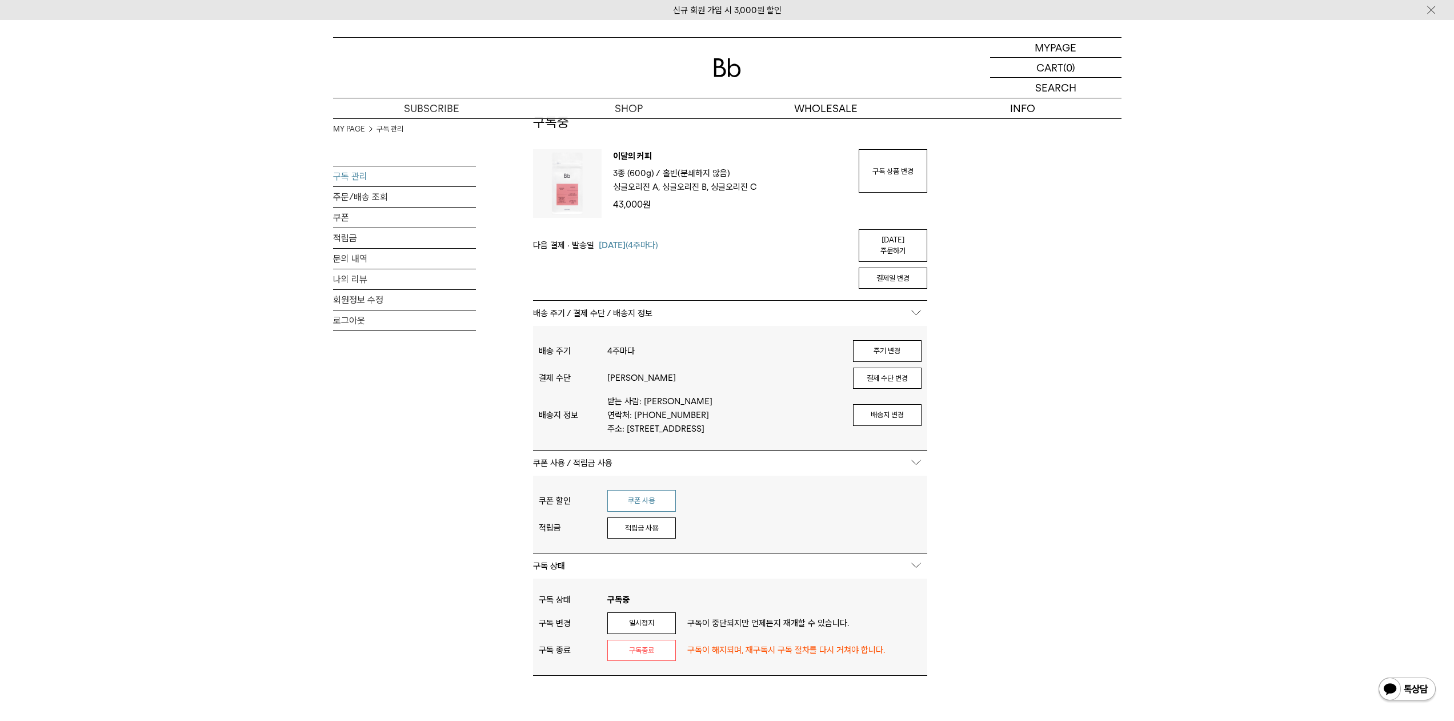
click at [656, 492] on button "쿠폰 사용" at bounding box center [641, 501] width 69 height 22
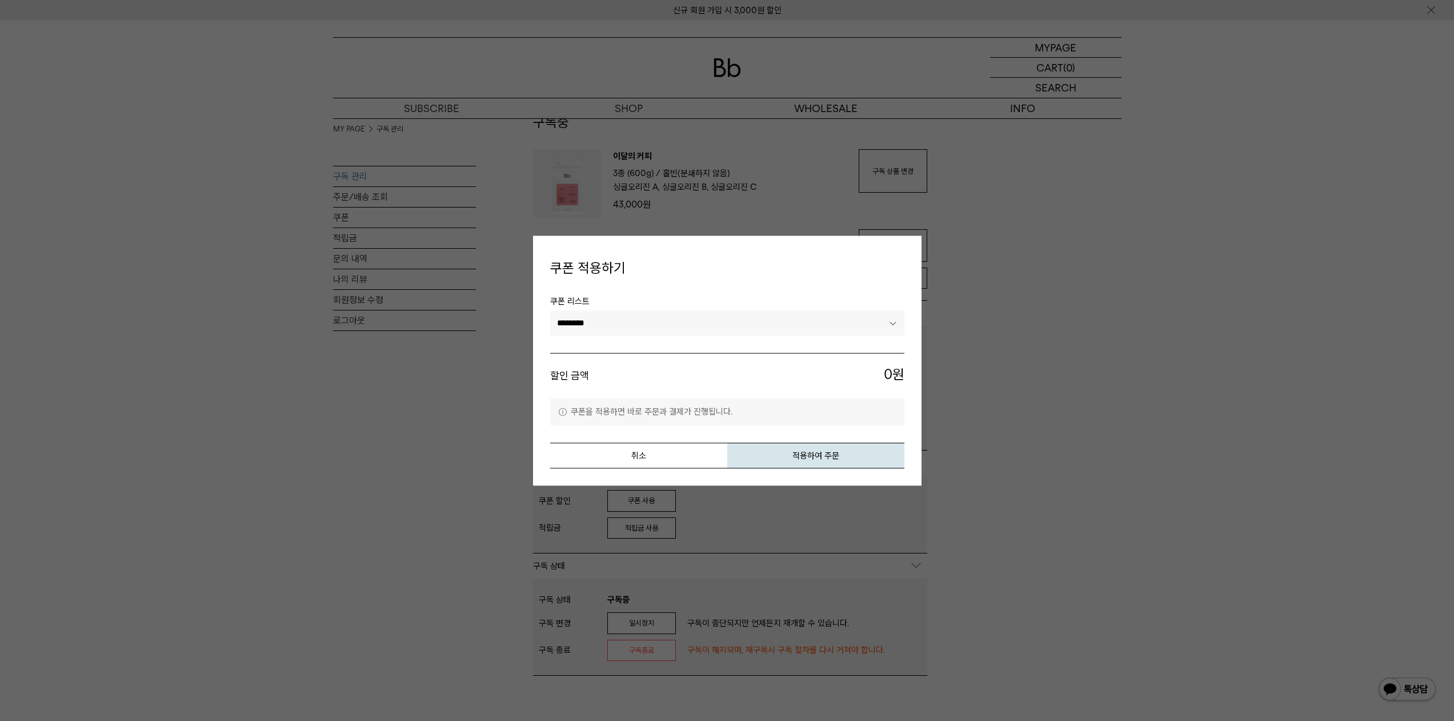
click at [646, 374] on span "할인 금액" at bounding box center [638, 376] width 177 height 22
click at [666, 332] on select "********" at bounding box center [727, 323] width 354 height 25
drag, startPoint x: 666, startPoint y: 332, endPoint x: 654, endPoint y: 413, distance: 82.0
click at [666, 332] on select "********" at bounding box center [727, 323] width 354 height 25
click at [647, 468] on button "취소" at bounding box center [638, 455] width 177 height 26
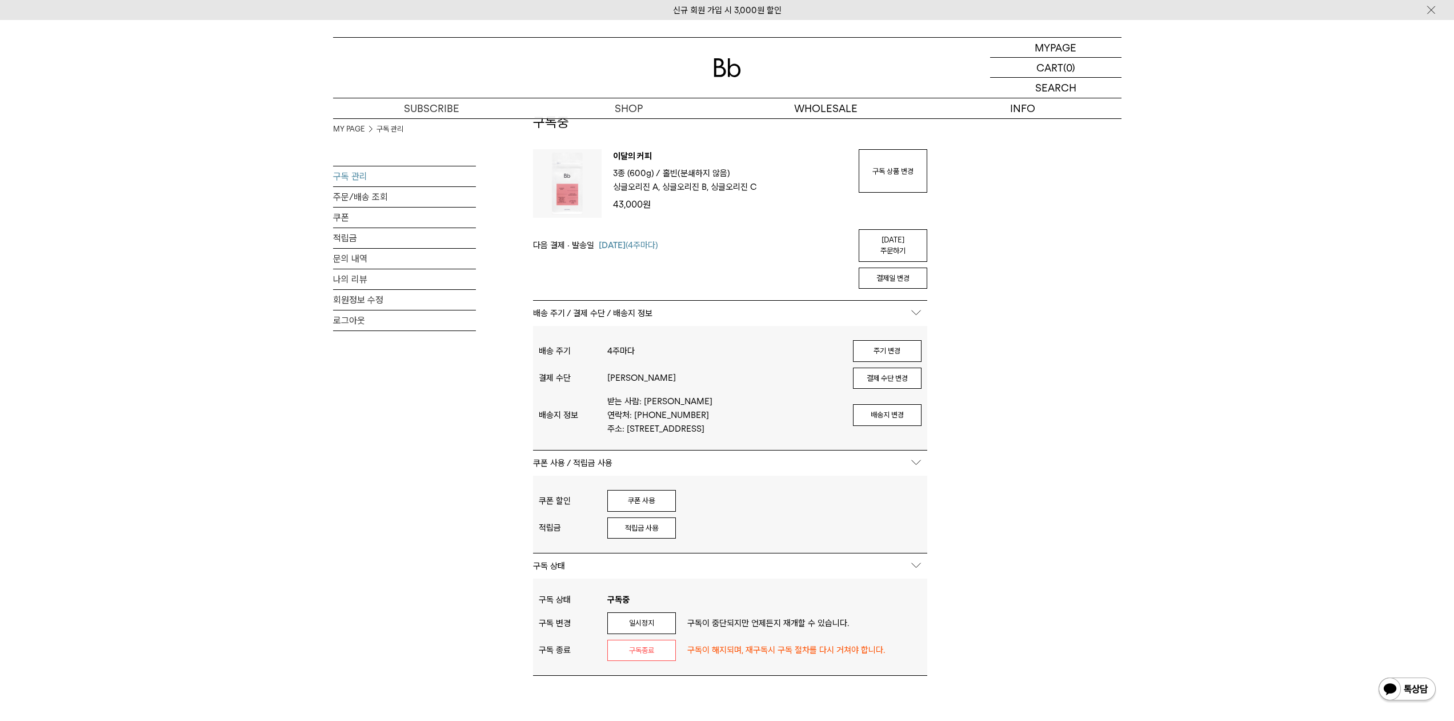
click at [1051, 281] on div "MY PAGE 구독 관리 구독 관리 주문/배송 조회 쿠폰 적립금 문의 내역 나의 리뷰 회원정보 수정 로그아웃 구독중 구독 번호 : 54096 …" at bounding box center [727, 472] width 789 height 822
click at [920, 240] on link "오늘 주문하기" at bounding box center [893, 245] width 69 height 33
click at [782, 38] on div at bounding box center [727, 68] width 789 height 60
click at [1146, 310] on div "MY PAGE 구독 관리 구독 관리 주문/배송 조회 쿠폰 적립금 문의 내역 나의 리뷰 회원정보 수정 로그아웃 구독중 구독 번호 : 54096 …" at bounding box center [727, 472] width 1454 height 822
click at [905, 239] on link "오늘 주문하기" at bounding box center [893, 245] width 69 height 33
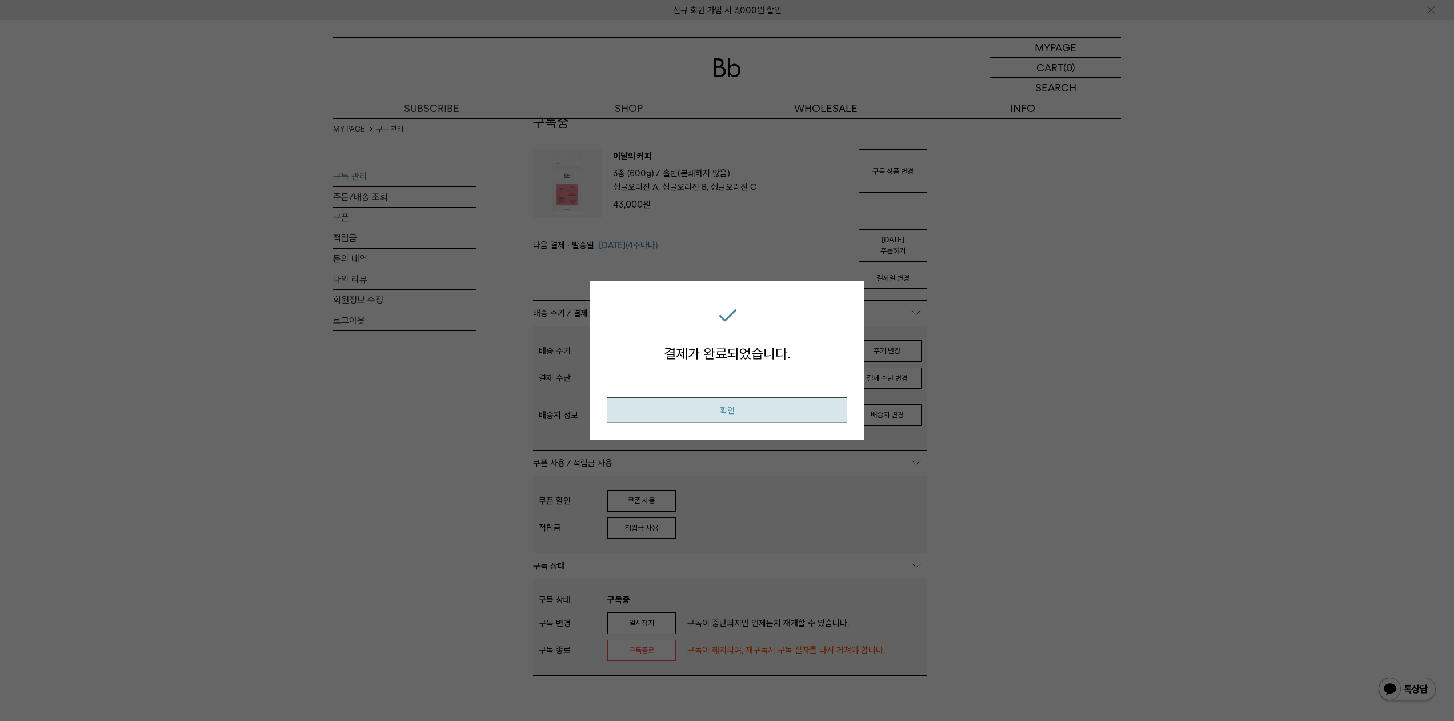
click at [753, 409] on button "확인" at bounding box center [727, 410] width 240 height 26
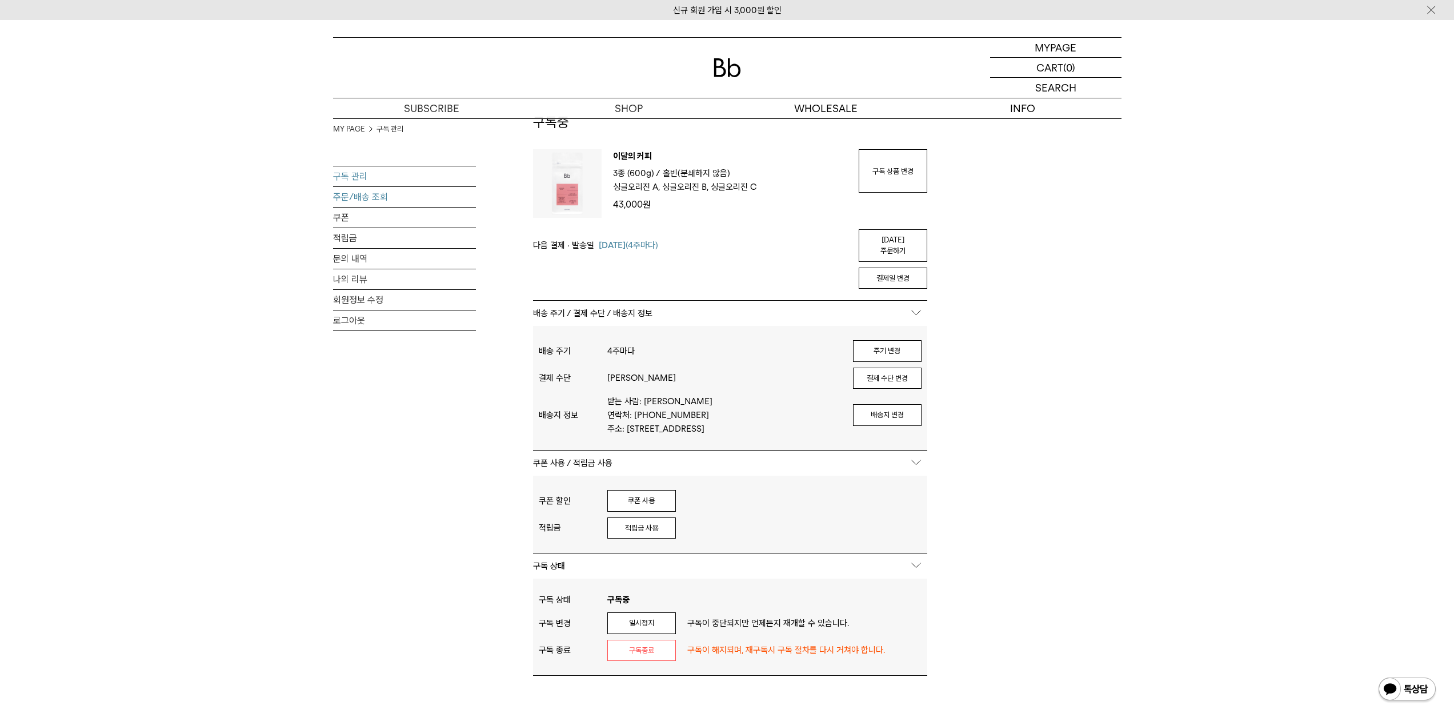
click at [360, 194] on link "주문/배송 조회" at bounding box center [404, 197] width 143 height 20
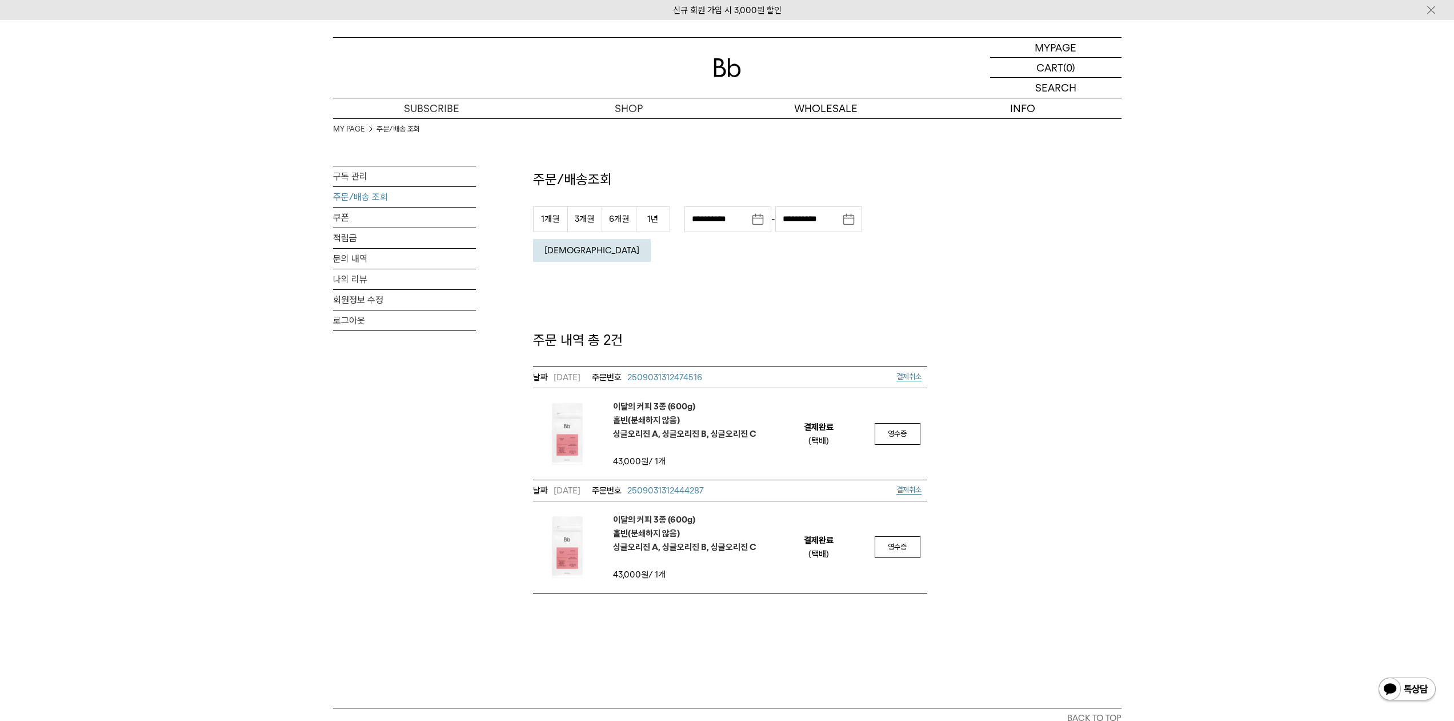
click at [1106, 338] on div "**********" at bounding box center [727, 355] width 789 height 475
click at [1070, 390] on div "**********" at bounding box center [727, 355] width 789 height 475
click at [1028, 423] on div "**********" at bounding box center [727, 355] width 789 height 475
click at [910, 485] on span "결제취소" at bounding box center [909, 489] width 25 height 9
click at [1033, 333] on div "**********" at bounding box center [727, 355] width 789 height 475
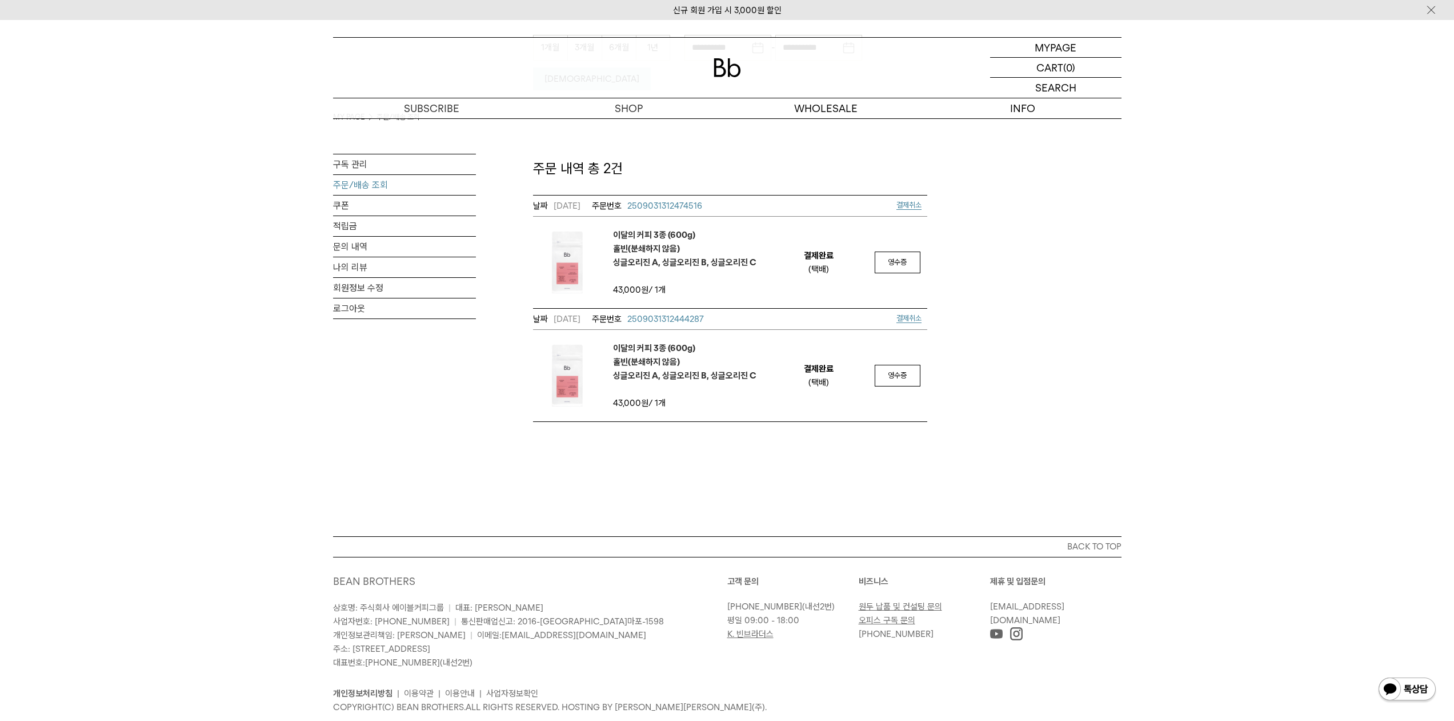
scroll to position [95, 0]
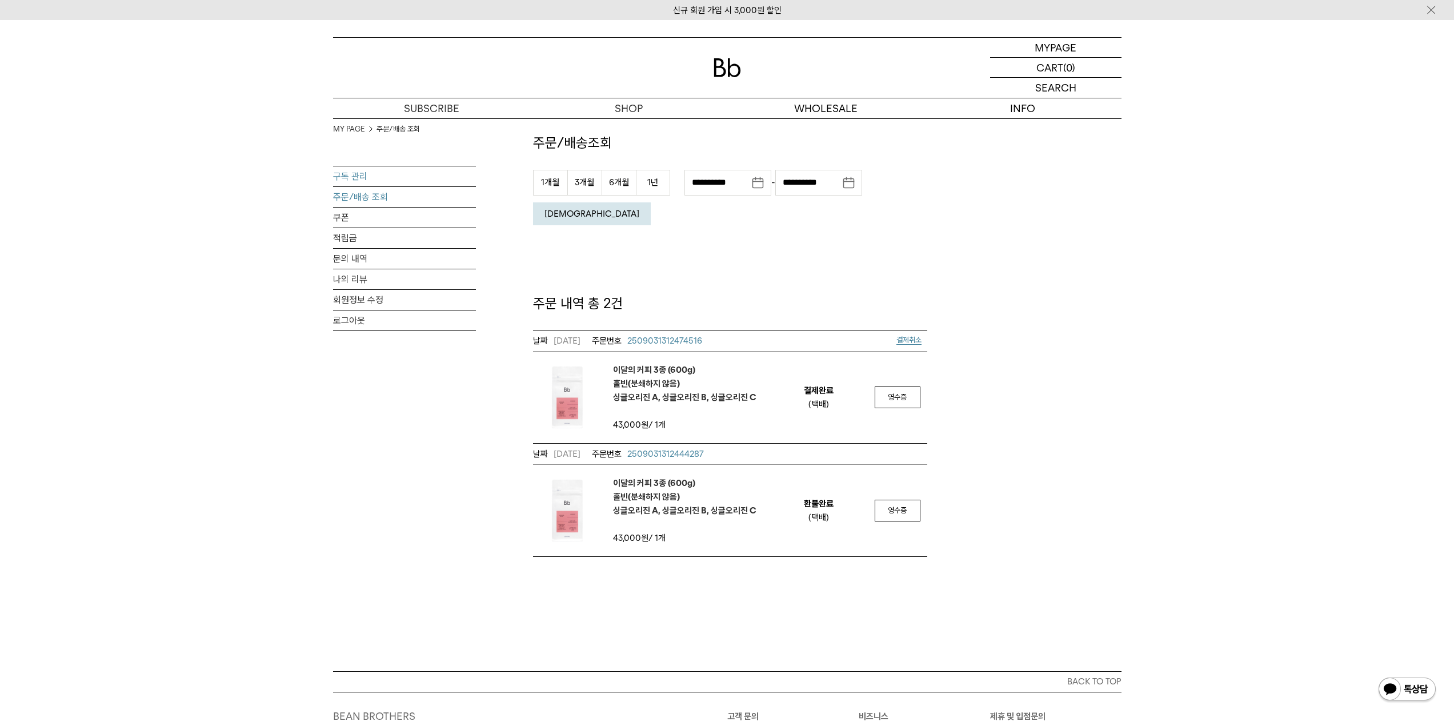
click at [360, 179] on link "구독 관리" at bounding box center [404, 176] width 143 height 20
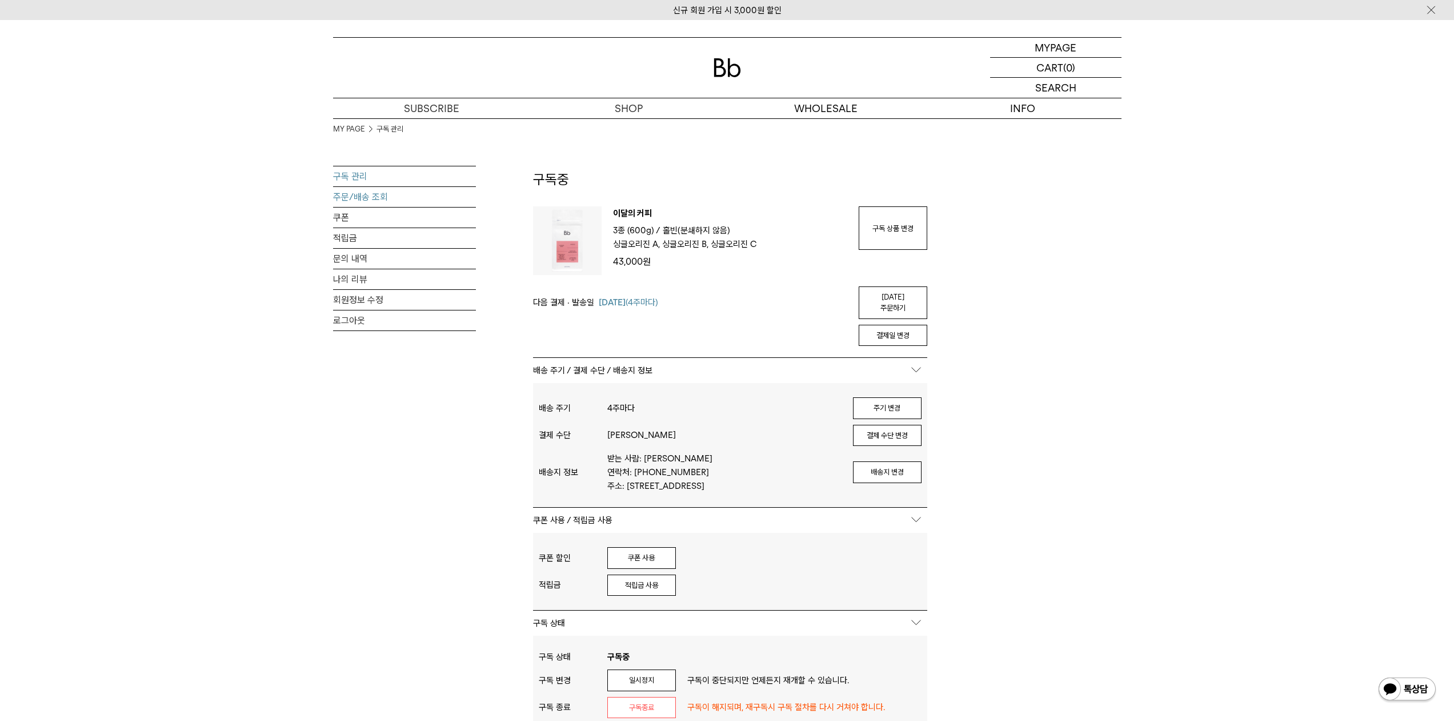
click at [355, 191] on link "주문/배송 조회" at bounding box center [404, 197] width 143 height 20
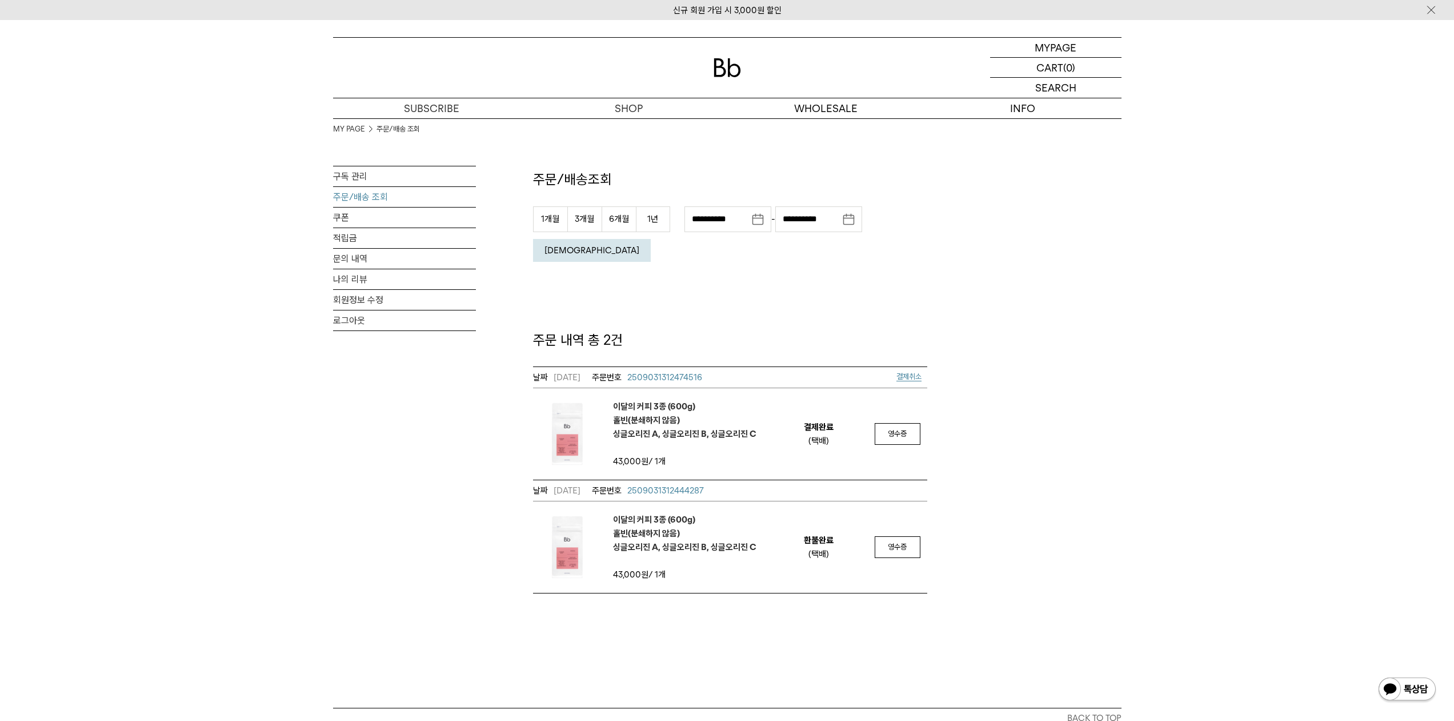
click at [1004, 498] on div "**********" at bounding box center [727, 355] width 789 height 475
drag, startPoint x: 1169, startPoint y: 231, endPoint x: 937, endPoint y: 1, distance: 327.3
click at [1156, 221] on div "MY PAGE 주문/배송 조회 구독 관리 주문/배송 조회 쿠폰 적립금 문의 내역 나의 리뷰 회원정보 수정 로그아웃 주문/배송조회 1개월 3개월…" at bounding box center [727, 355] width 1454 height 475
